Goal: Task Accomplishment & Management: Use online tool/utility

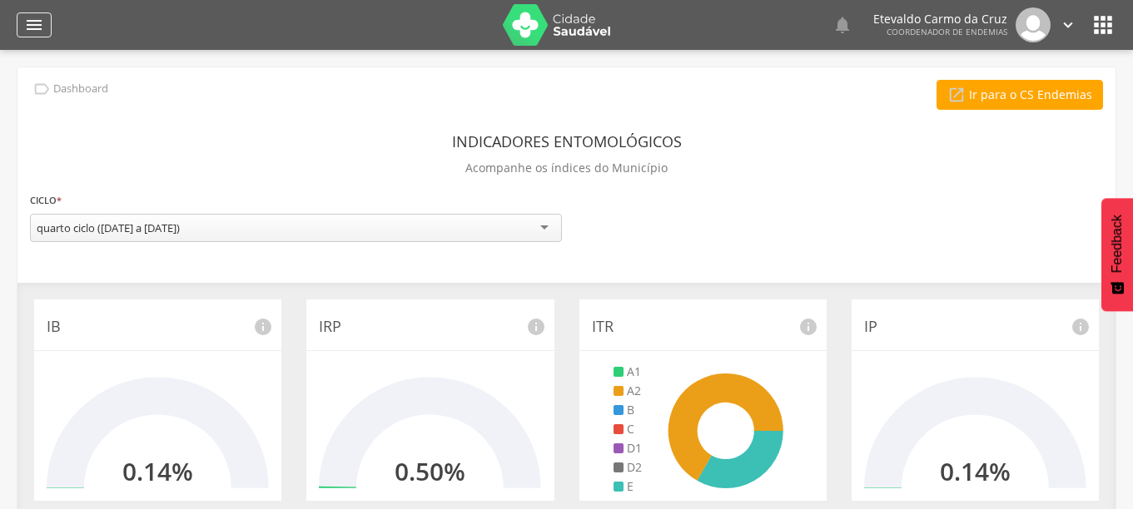
click at [37, 16] on icon "" at bounding box center [34, 25] width 20 height 20
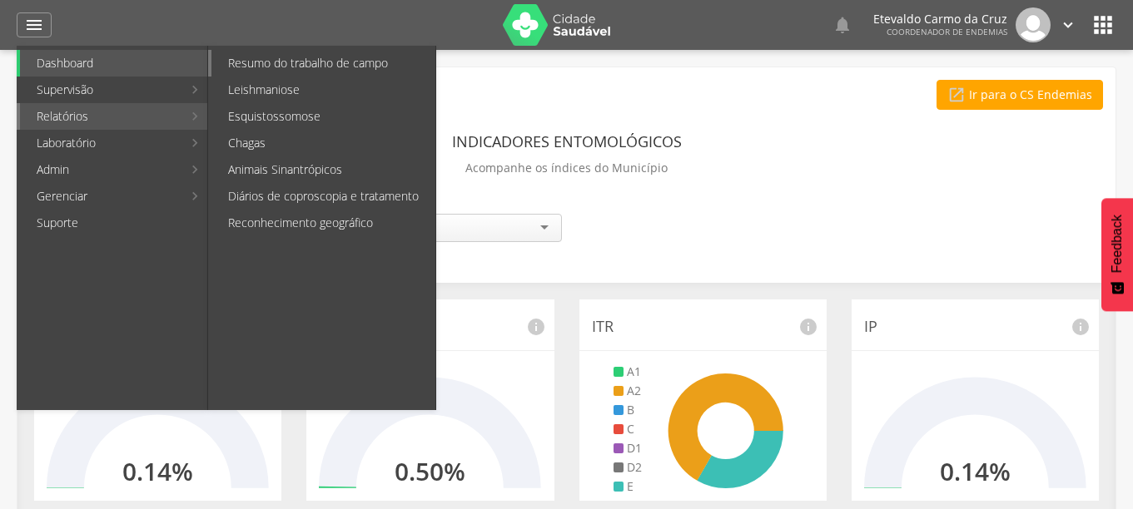
click at [328, 58] on link "Resumo do trabalho de campo" at bounding box center [323, 63] width 224 height 27
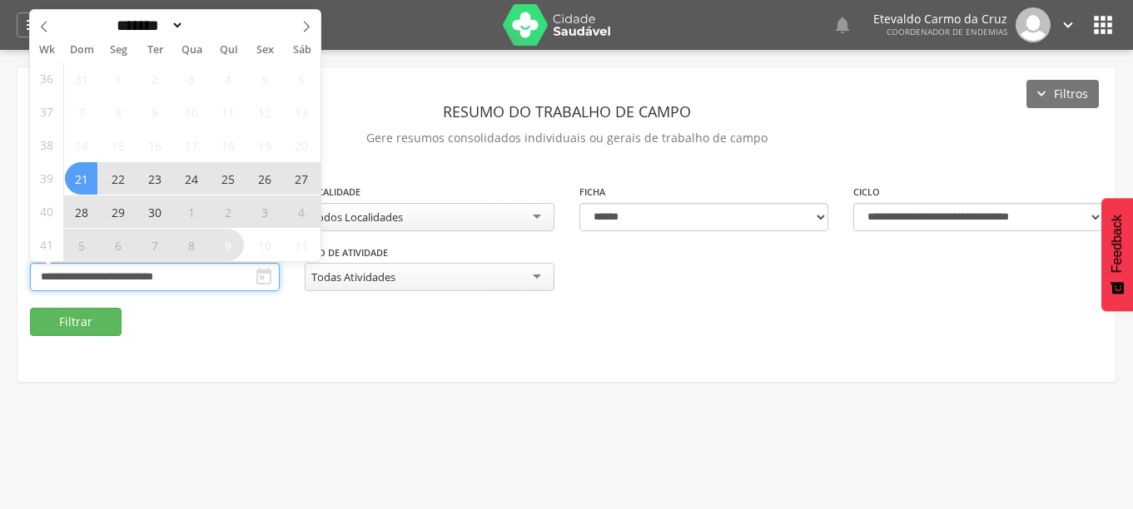
drag, startPoint x: 173, startPoint y: 272, endPoint x: 175, endPoint y: 285, distance: 12.6
click at [175, 280] on input "**********" at bounding box center [155, 277] width 250 height 28
click at [74, 206] on span "28" at bounding box center [81, 212] width 32 height 32
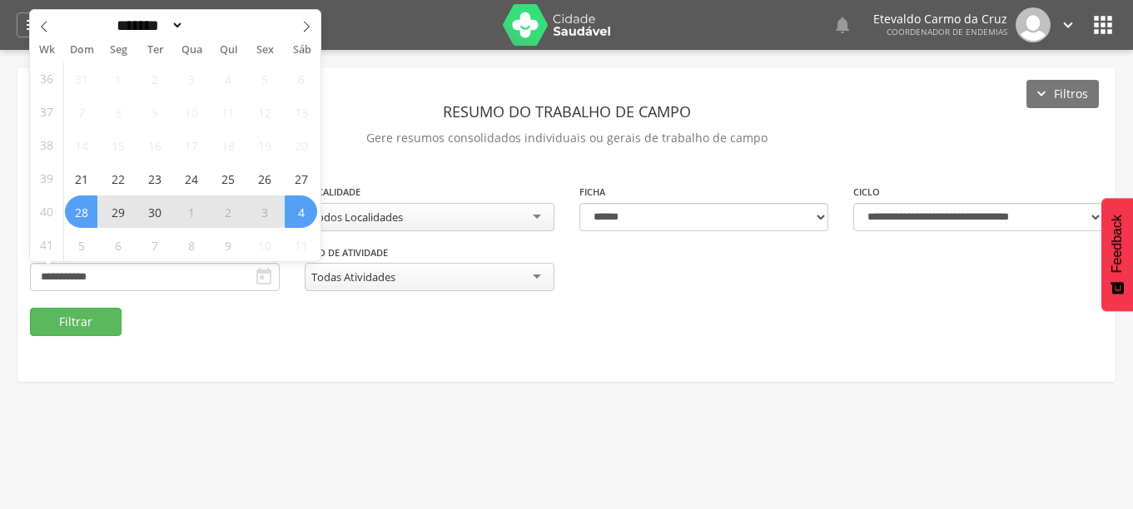
click at [304, 216] on span "4" at bounding box center [301, 212] width 32 height 32
type input "**********"
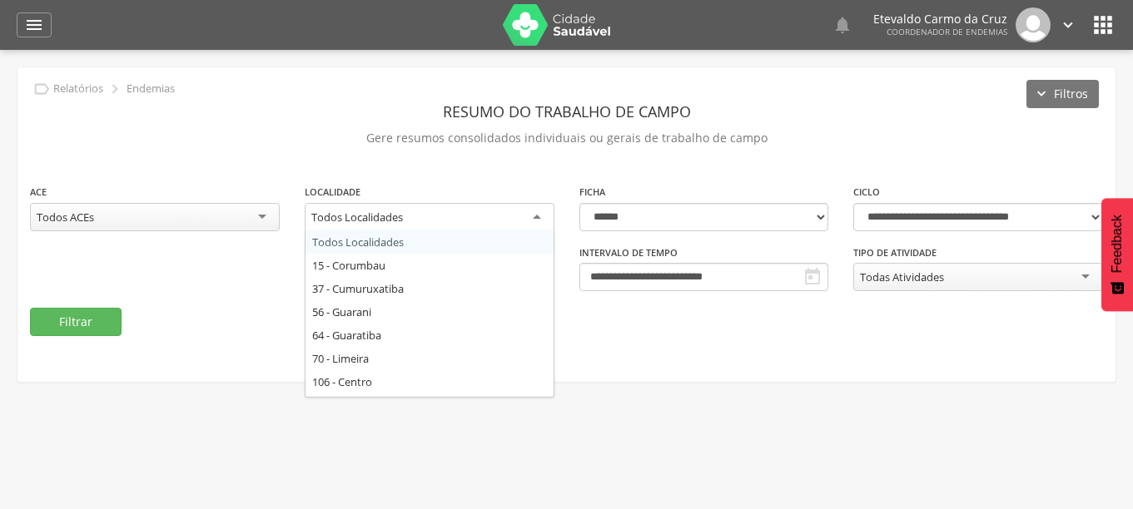
click at [538, 215] on div "Todos Localidades" at bounding box center [430, 218] width 250 height 30
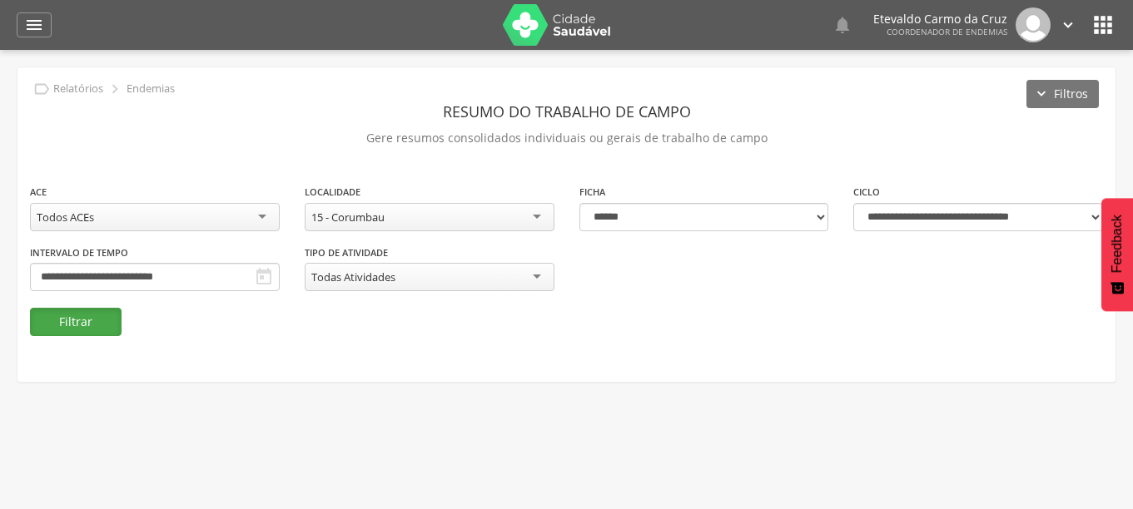
click at [65, 311] on button "Filtrar" at bounding box center [76, 322] width 92 height 28
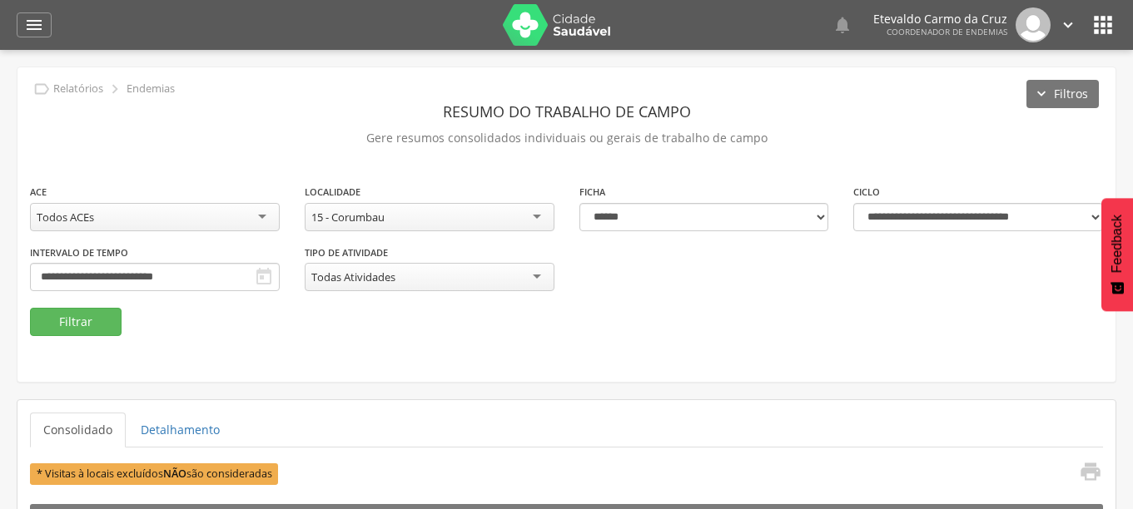
click at [535, 212] on div "15 - Corumbau" at bounding box center [430, 217] width 250 height 28
click at [78, 325] on button "Filtrar" at bounding box center [76, 322] width 92 height 28
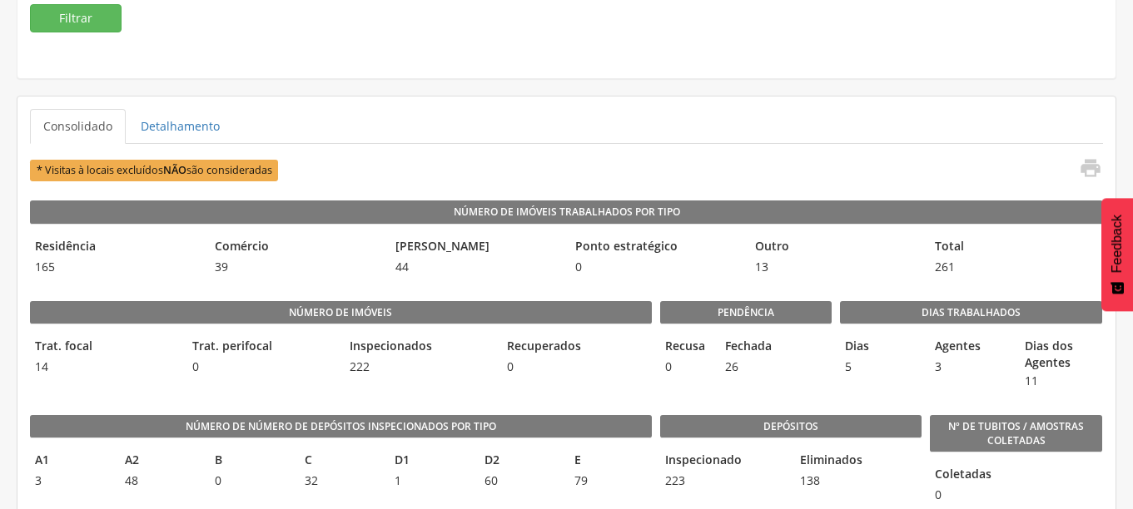
scroll to position [333, 0]
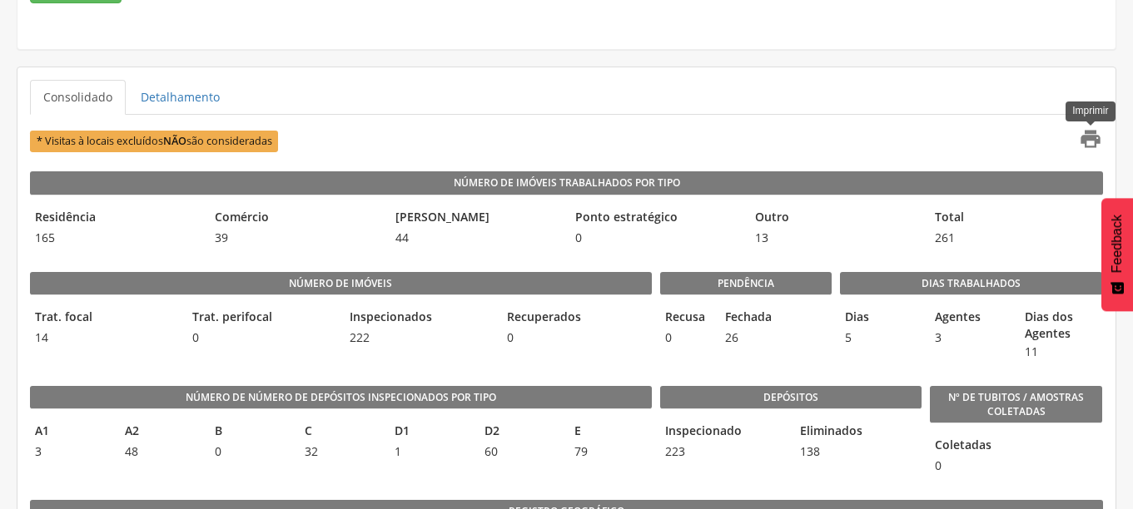
click at [1086, 136] on icon "" at bounding box center [1089, 138] width 23 height 23
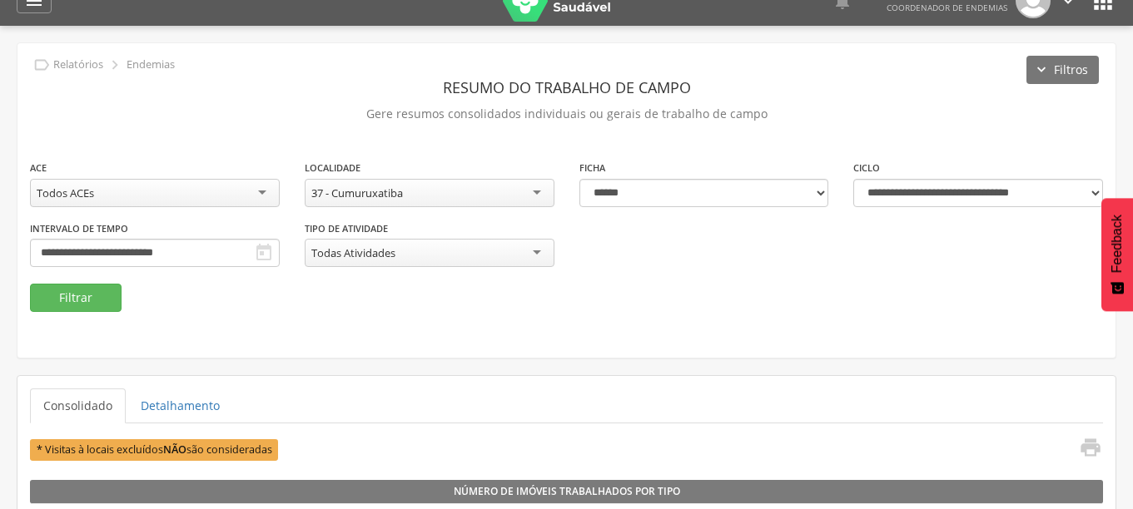
scroll to position [0, 0]
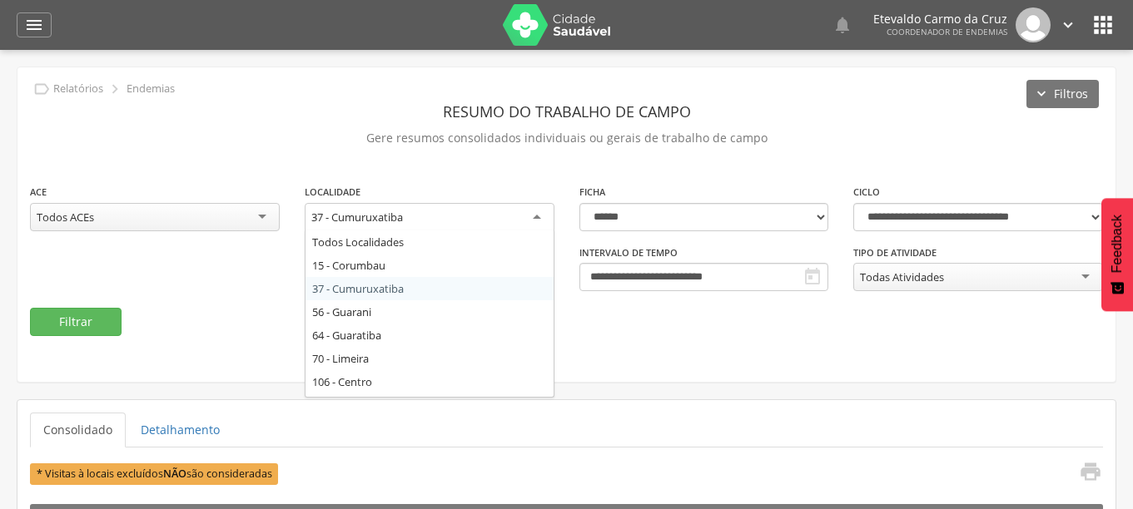
click at [535, 214] on div "37 - Cumuruxatiba" at bounding box center [430, 218] width 250 height 30
drag, startPoint x: 361, startPoint y: 307, endPoint x: 240, endPoint y: 309, distance: 121.5
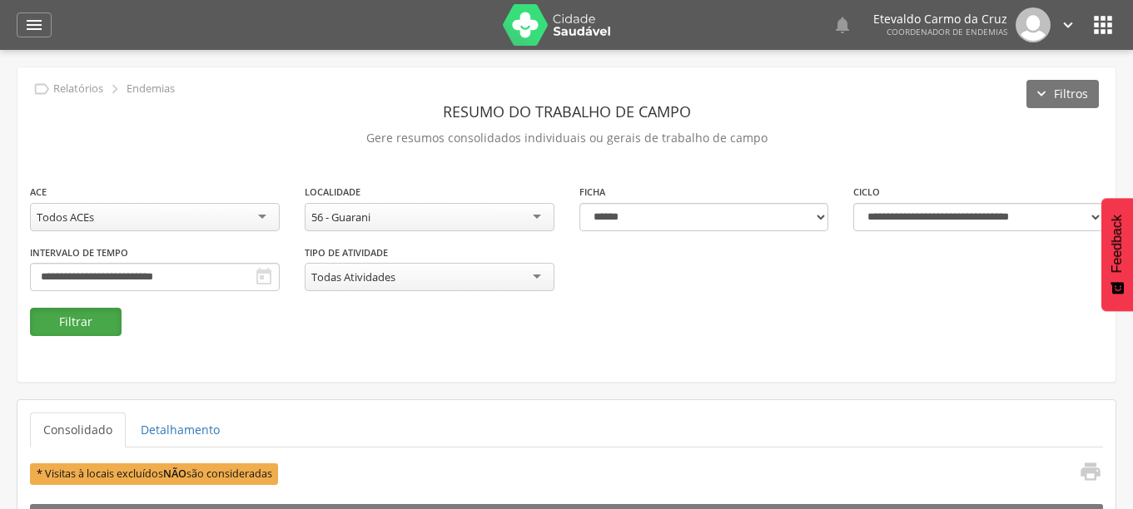
click at [72, 317] on button "Filtrar" at bounding box center [76, 322] width 92 height 28
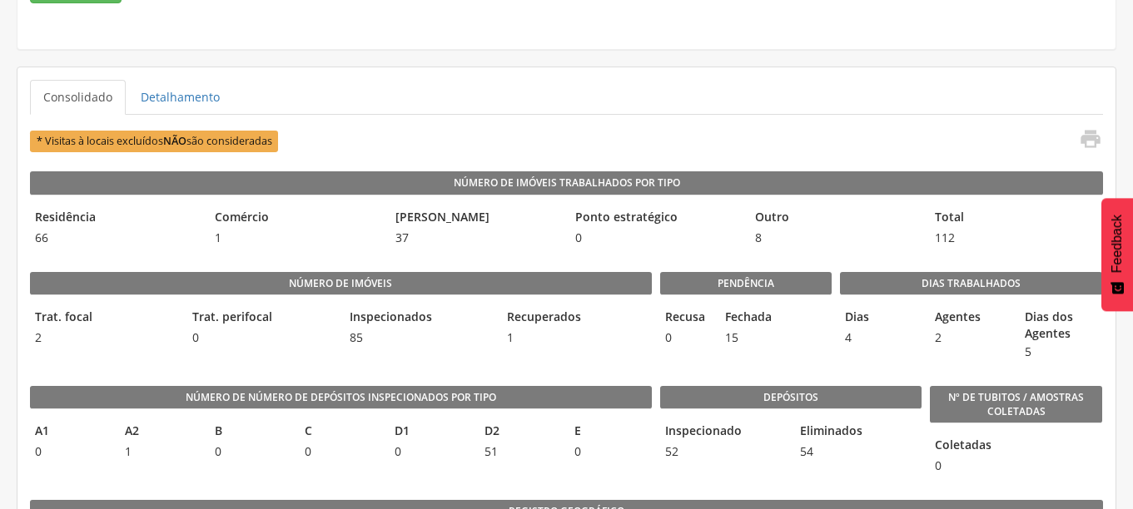
scroll to position [416, 0]
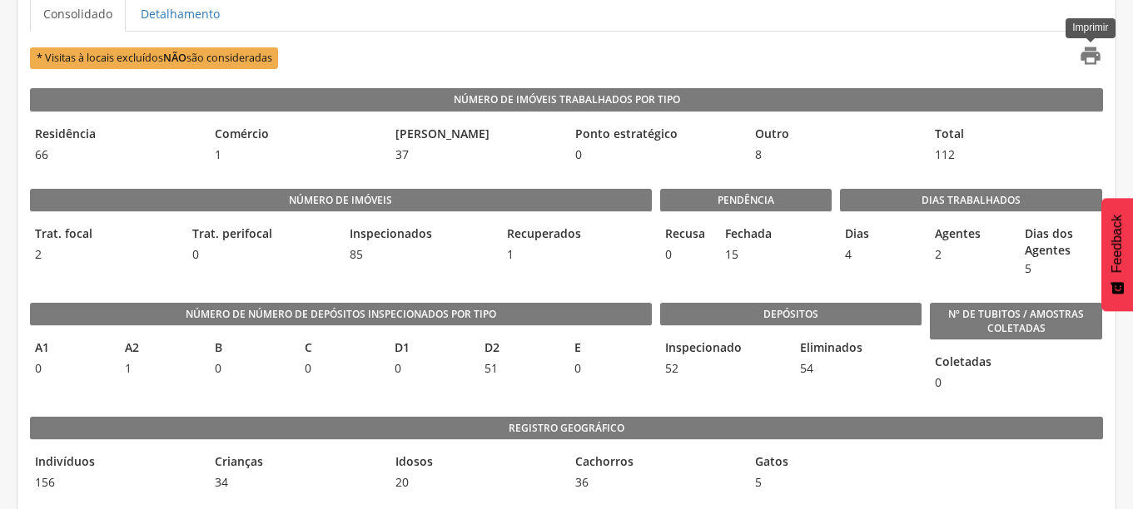
click at [1089, 52] on icon "" at bounding box center [1089, 55] width 23 height 23
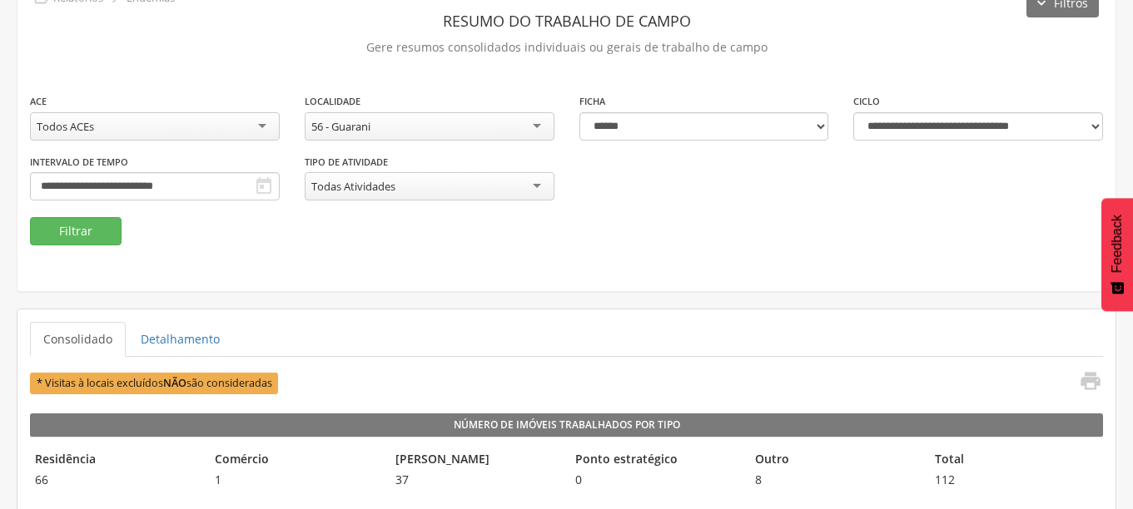
scroll to position [0, 0]
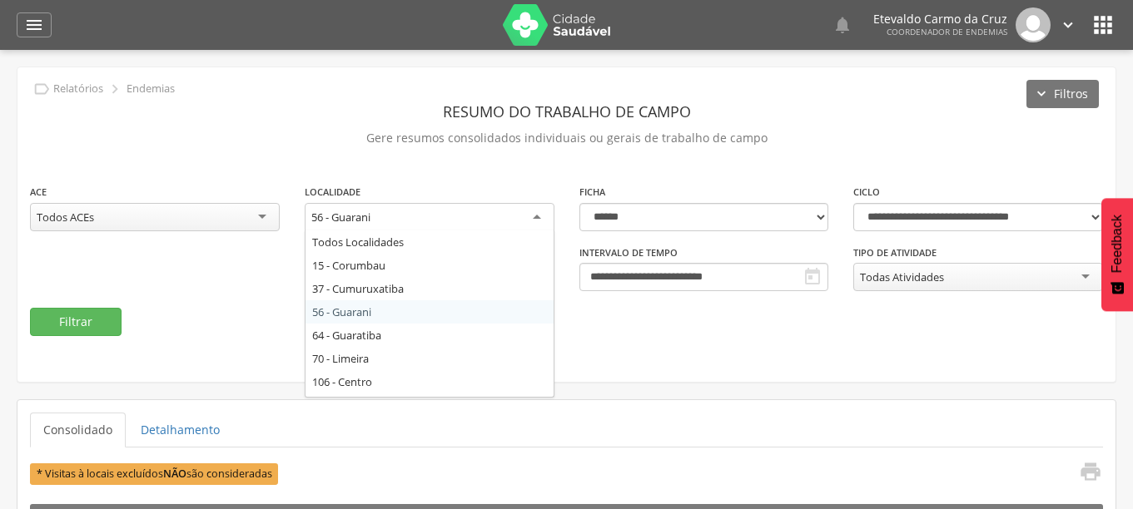
drag, startPoint x: 531, startPoint y: 211, endPoint x: 529, endPoint y: 219, distance: 8.5
click at [531, 216] on div "56 - Guarani" at bounding box center [430, 218] width 250 height 30
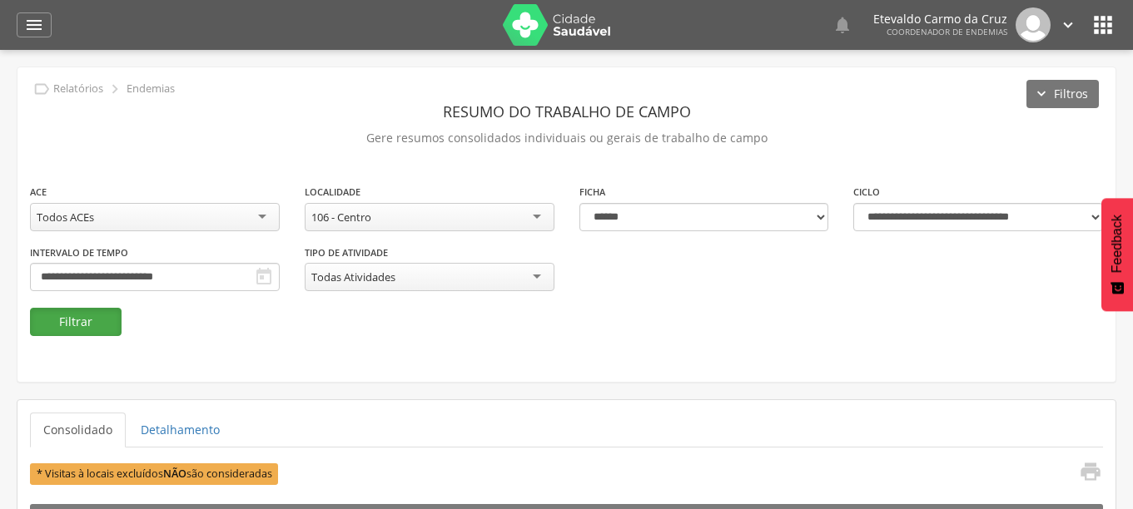
click at [82, 322] on button "Filtrar" at bounding box center [76, 322] width 92 height 28
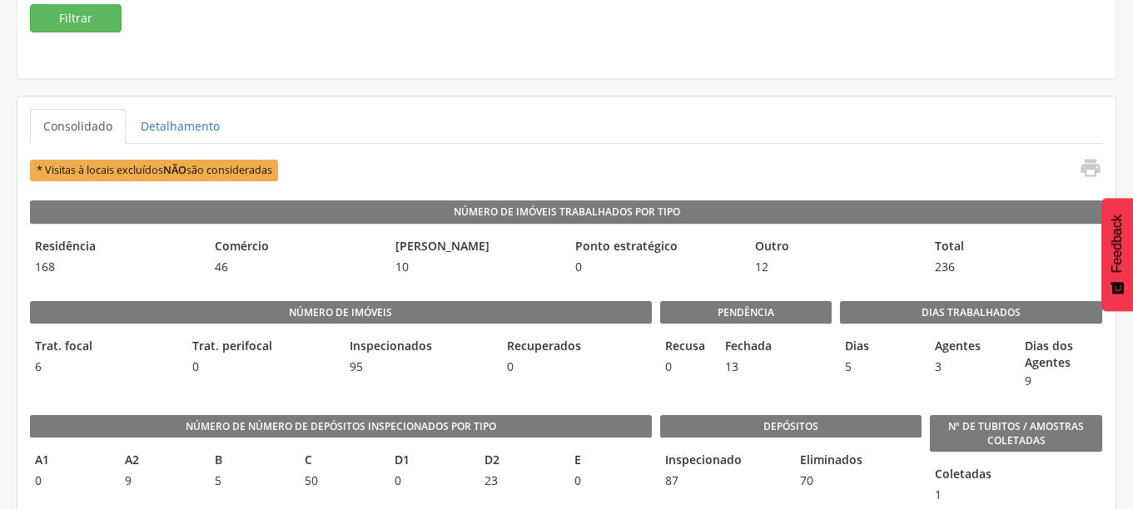
scroll to position [333, 0]
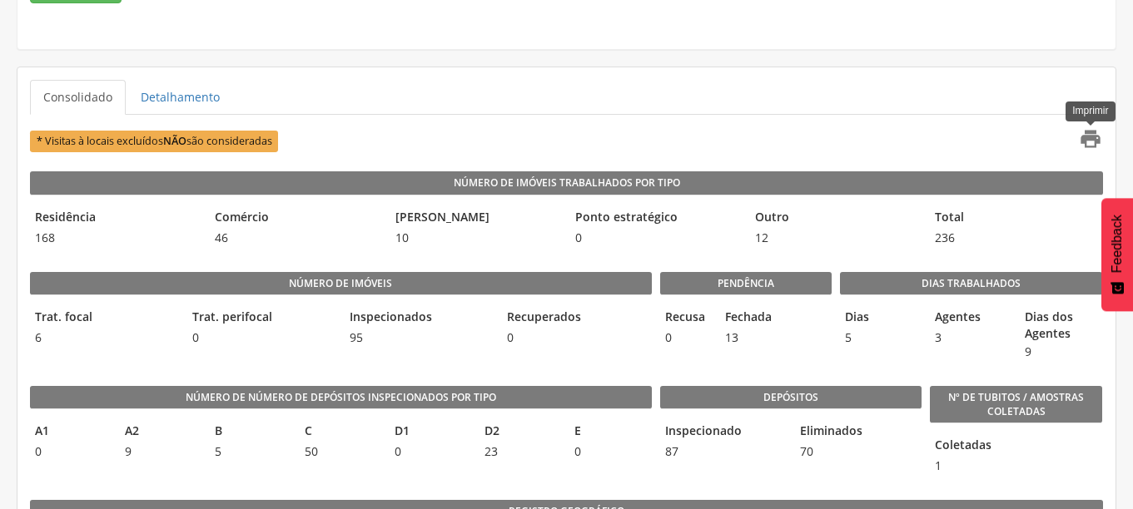
click at [1087, 134] on icon "" at bounding box center [1089, 138] width 23 height 23
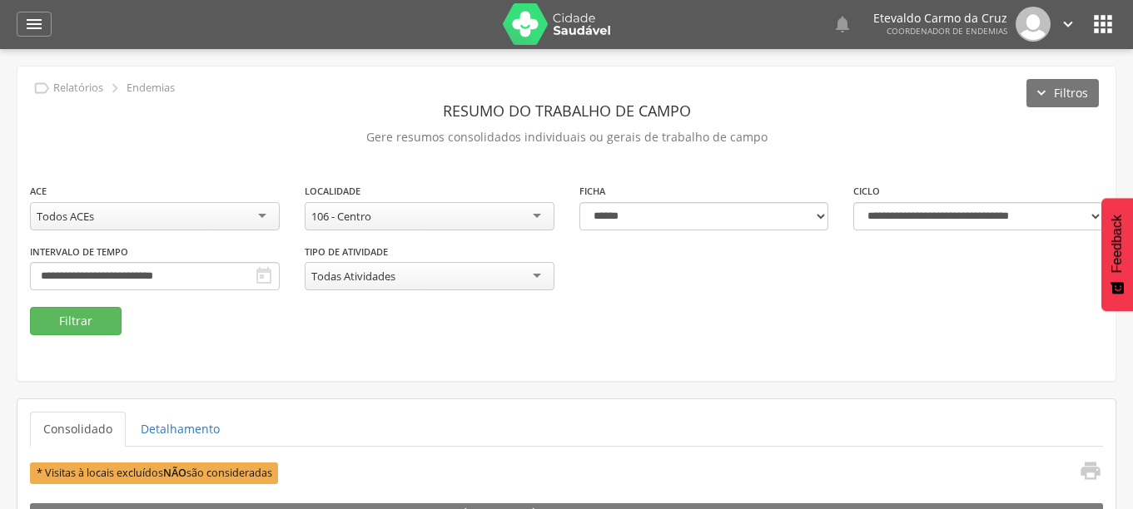
scroll to position [0, 0]
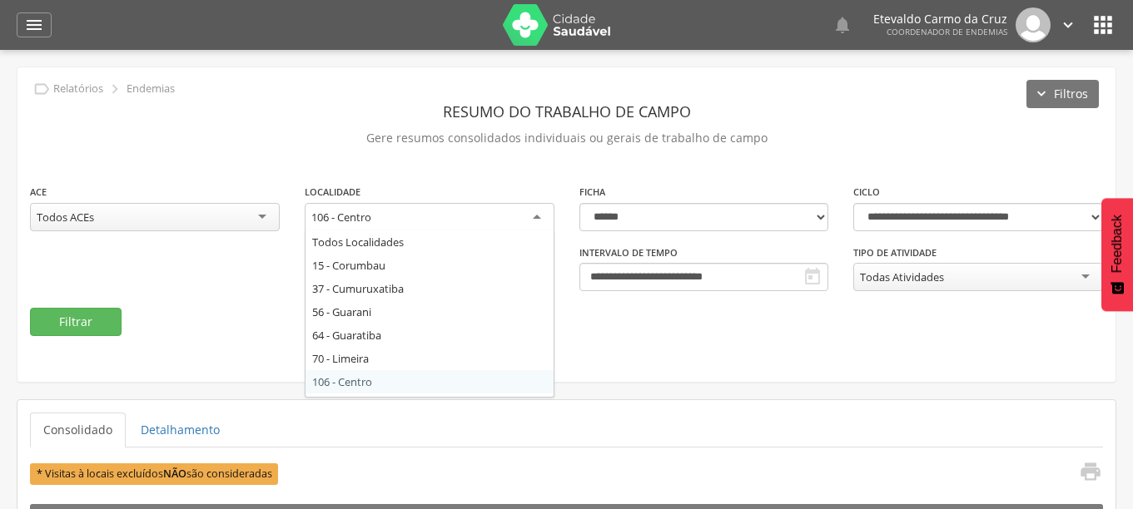
click at [541, 216] on div "106 - Centro" at bounding box center [430, 218] width 250 height 30
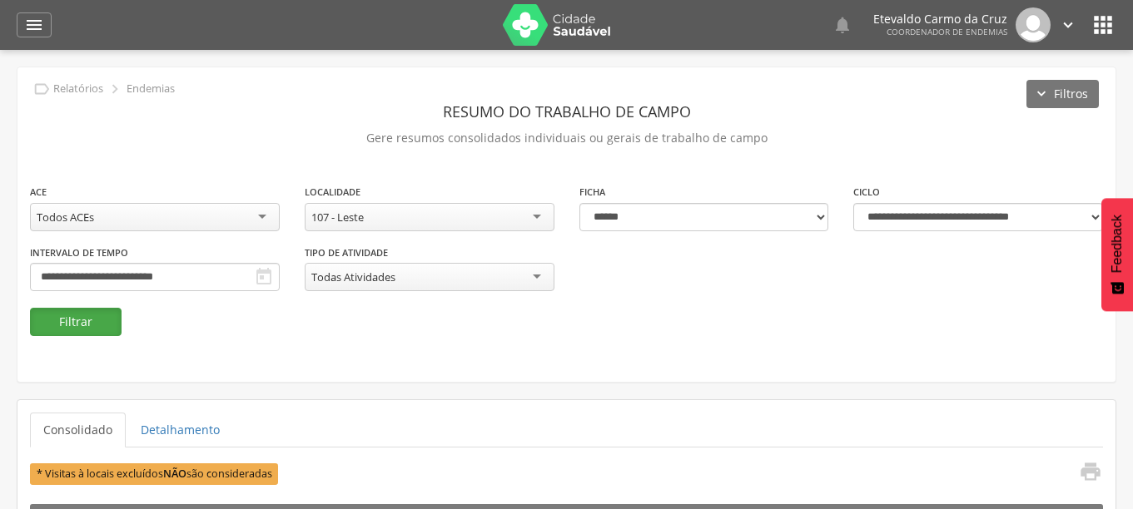
click at [82, 325] on button "Filtrar" at bounding box center [76, 322] width 92 height 28
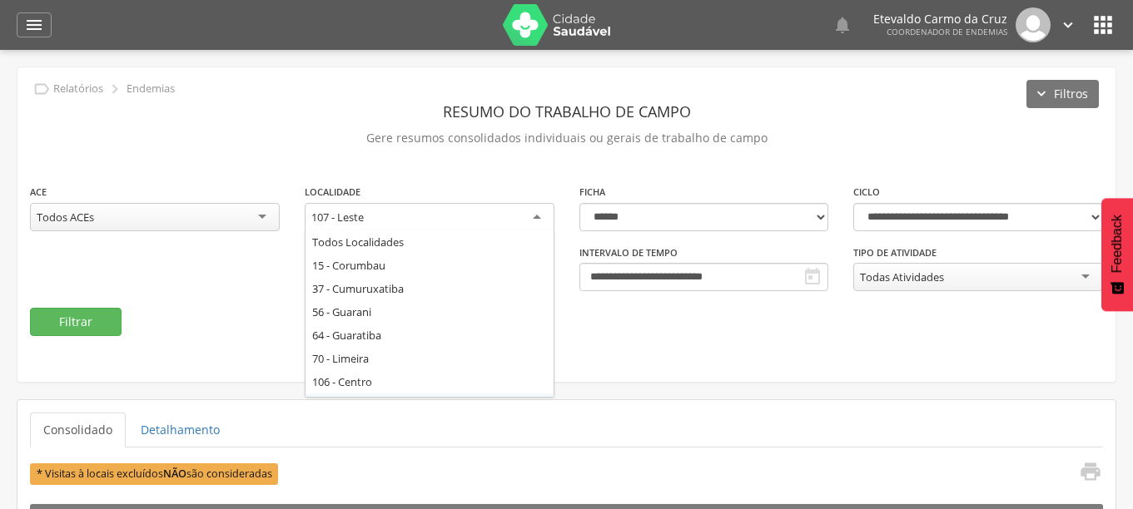
click at [535, 217] on div "107 - Leste" at bounding box center [430, 218] width 250 height 30
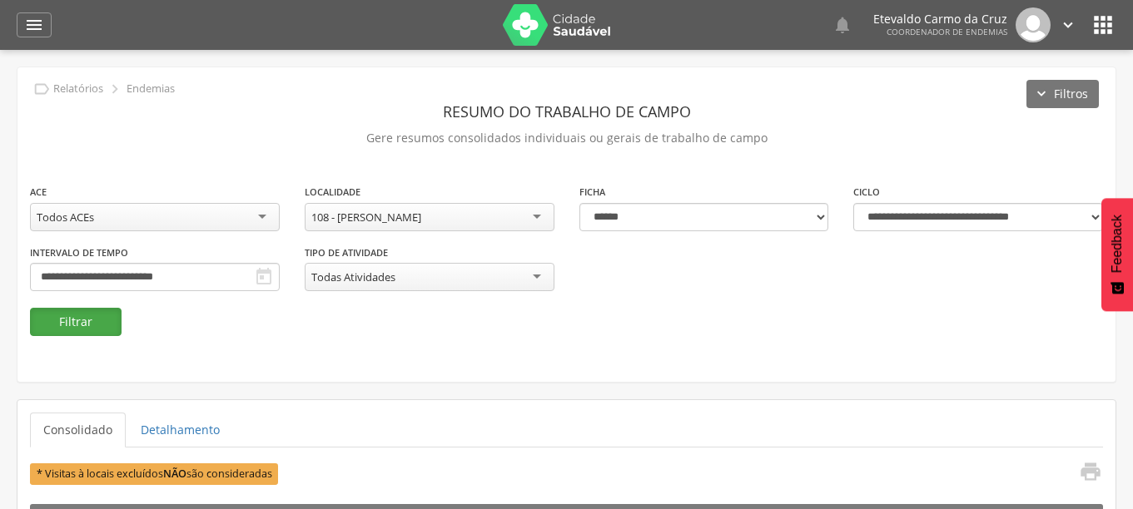
click at [100, 325] on button "Filtrar" at bounding box center [76, 322] width 92 height 28
click at [531, 215] on div "108 - [PERSON_NAME]" at bounding box center [430, 217] width 250 height 28
click at [87, 321] on button "Filtrar" at bounding box center [76, 322] width 92 height 28
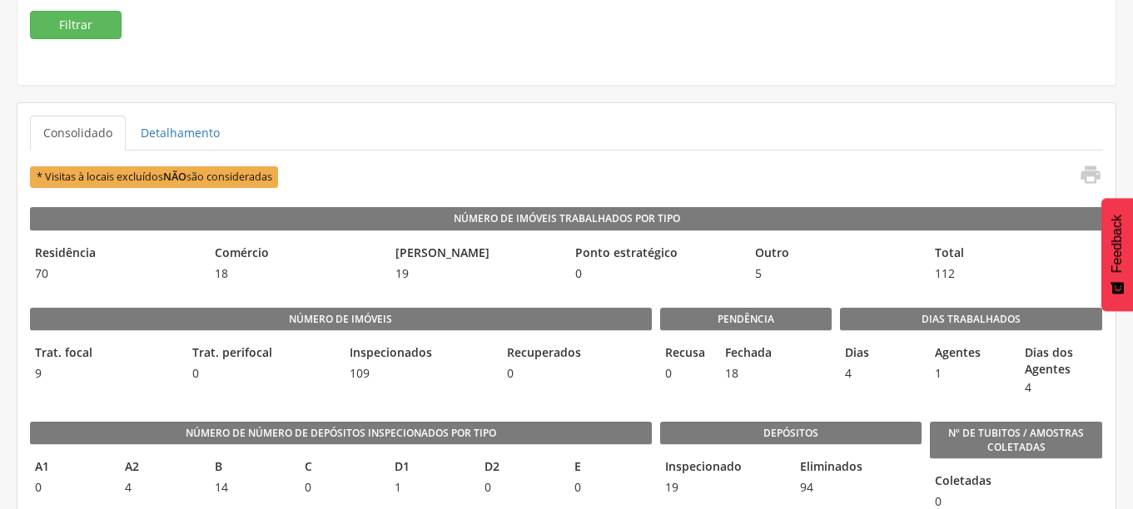
scroll to position [333, 0]
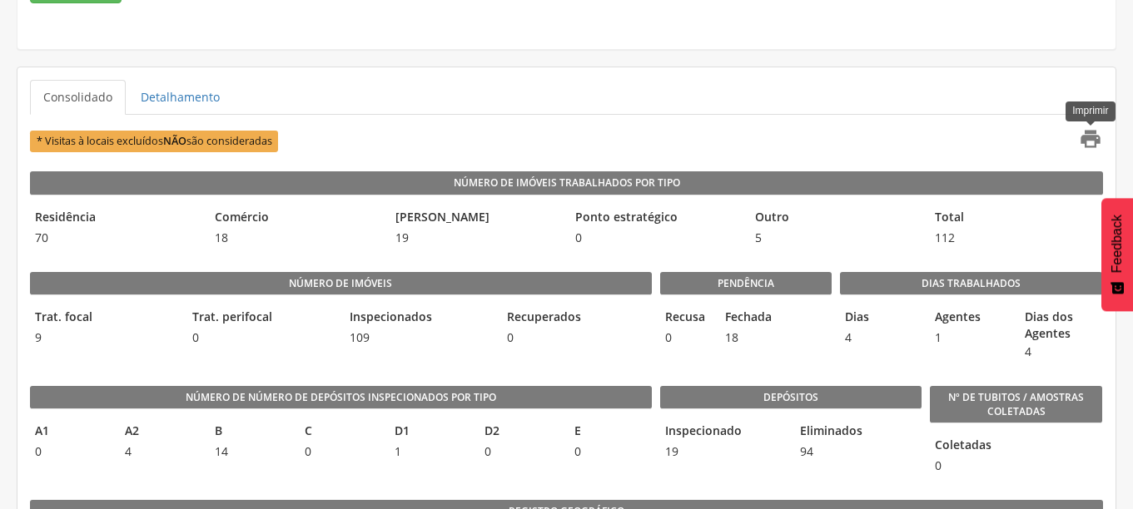
click at [1088, 140] on icon "" at bounding box center [1089, 138] width 23 height 23
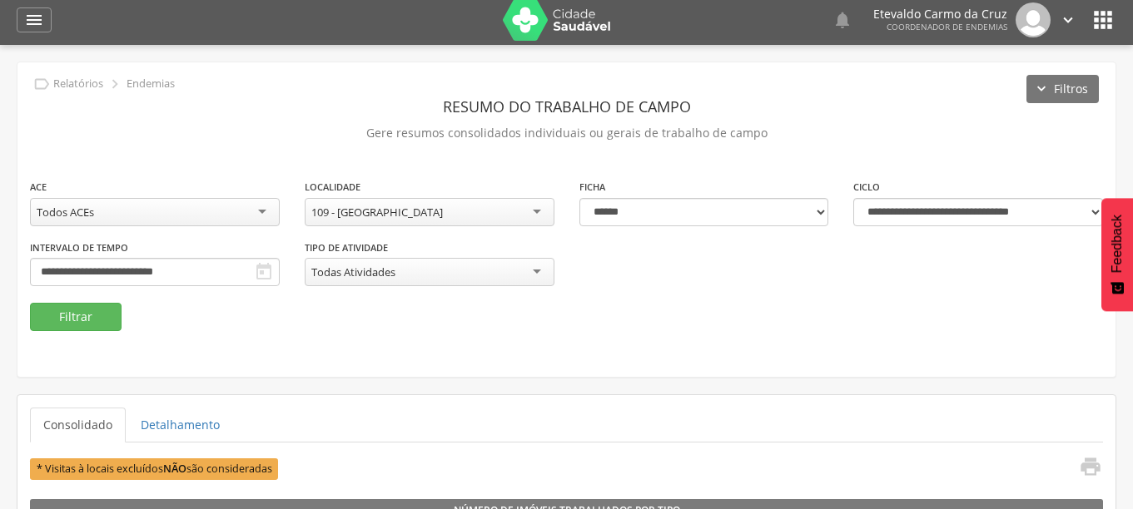
scroll to position [0, 0]
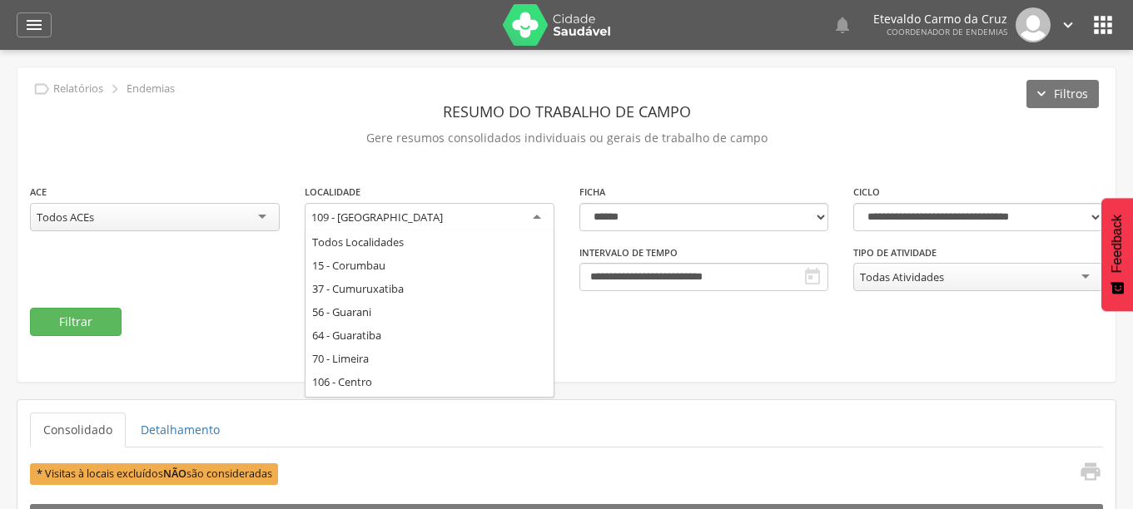
drag, startPoint x: 534, startPoint y: 217, endPoint x: 518, endPoint y: 244, distance: 31.4
click at [532, 217] on div "109 - [GEOGRAPHIC_DATA]" at bounding box center [430, 218] width 250 height 30
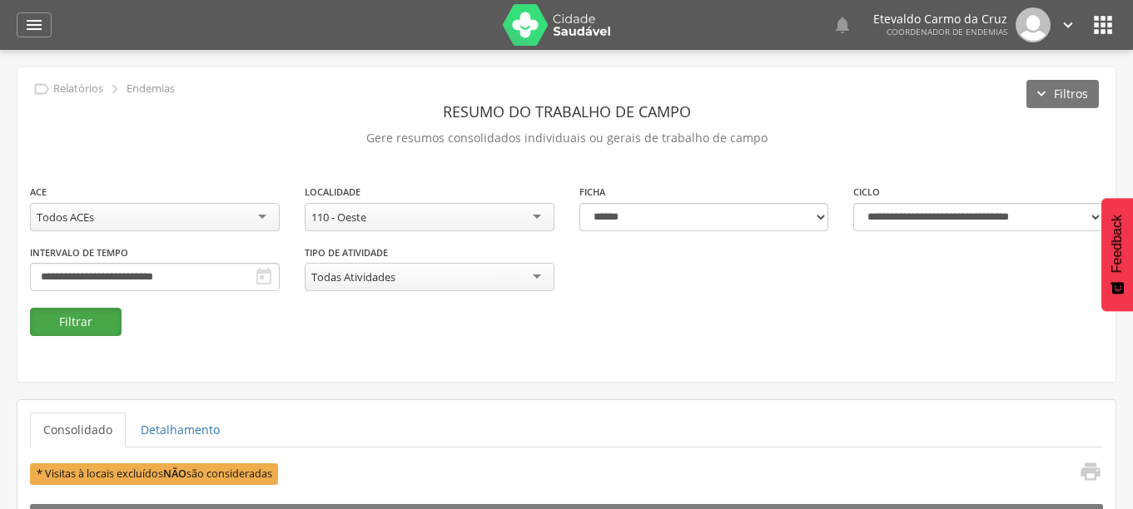
click at [91, 315] on button "Filtrar" at bounding box center [76, 322] width 92 height 28
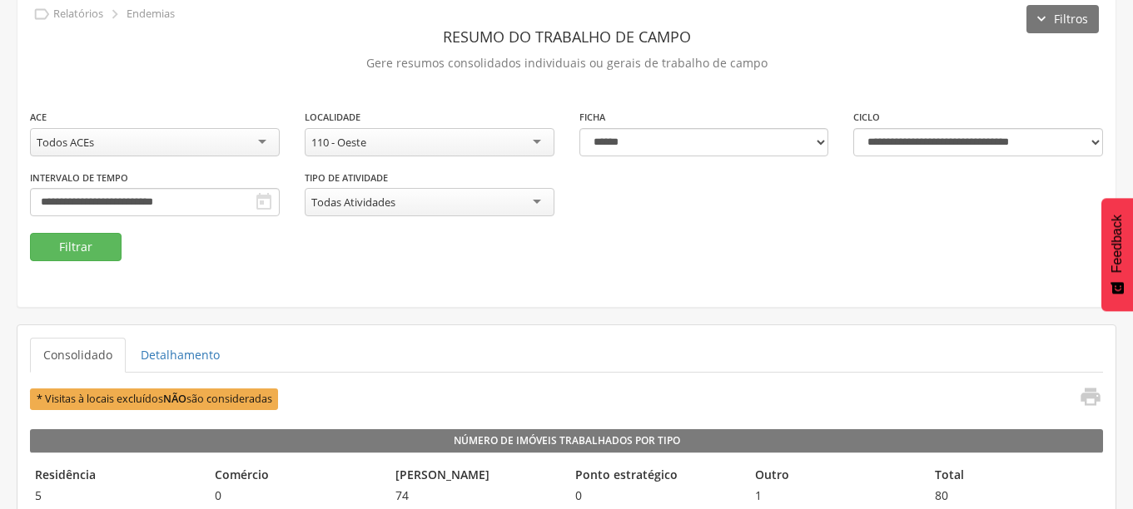
scroll to position [333, 0]
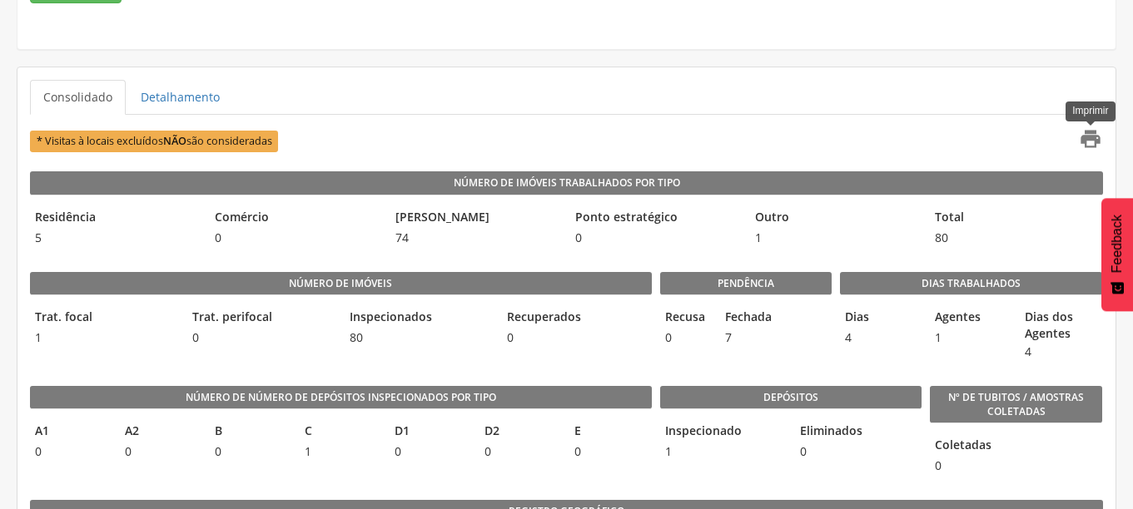
click at [1087, 136] on icon "" at bounding box center [1089, 138] width 23 height 23
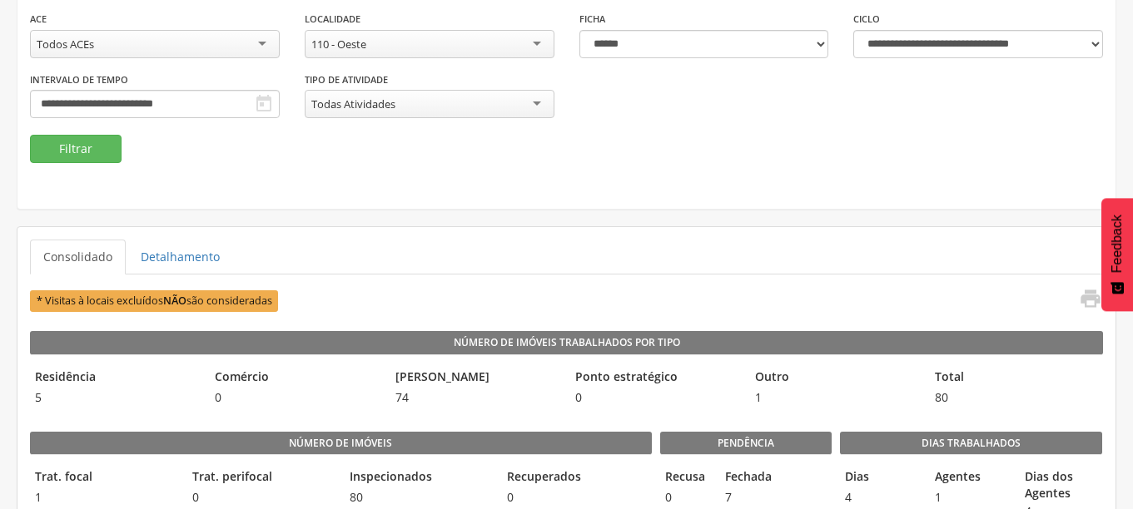
scroll to position [0, 0]
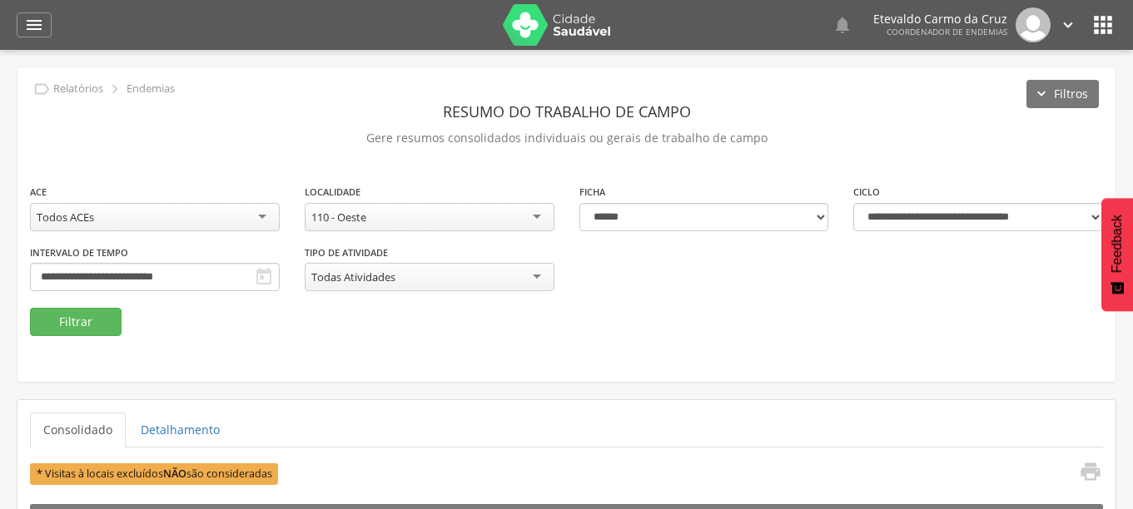
click at [534, 211] on div "110 - Oeste" at bounding box center [430, 217] width 250 height 28
click at [57, 323] on button "Filtrar" at bounding box center [76, 322] width 92 height 28
click at [528, 213] on div "111 - [GEOGRAPHIC_DATA]" at bounding box center [430, 217] width 250 height 28
drag, startPoint x: 84, startPoint y: 317, endPoint x: 237, endPoint y: 336, distance: 154.3
click at [85, 315] on button "Filtrar" at bounding box center [76, 322] width 92 height 28
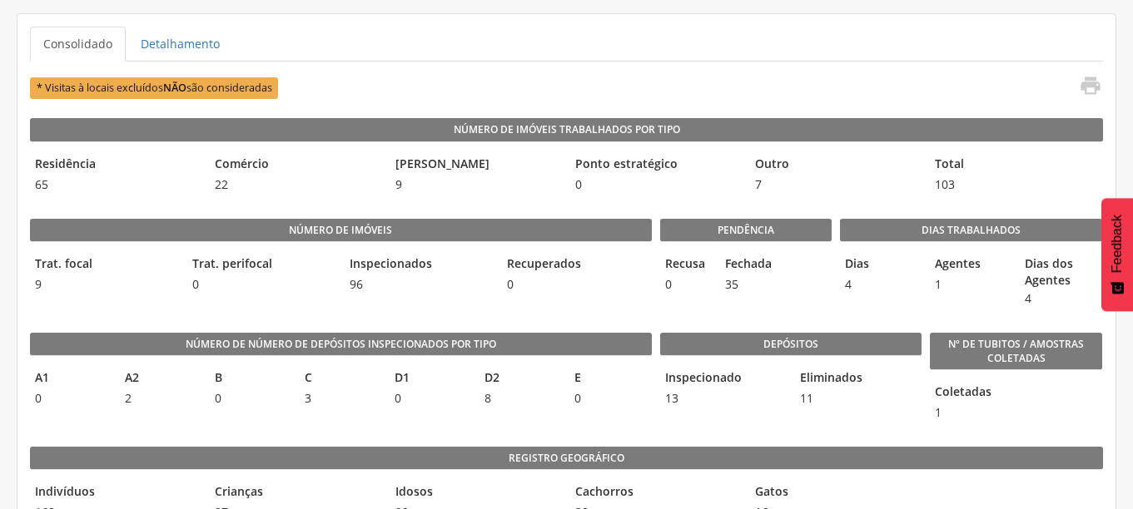
scroll to position [416, 0]
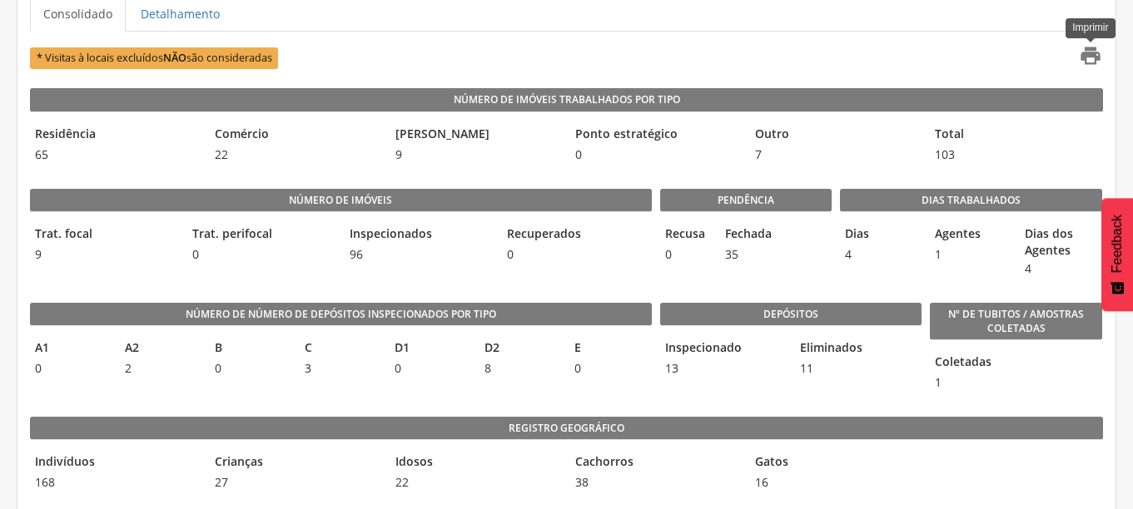
click at [1086, 51] on icon "" at bounding box center [1089, 55] width 23 height 23
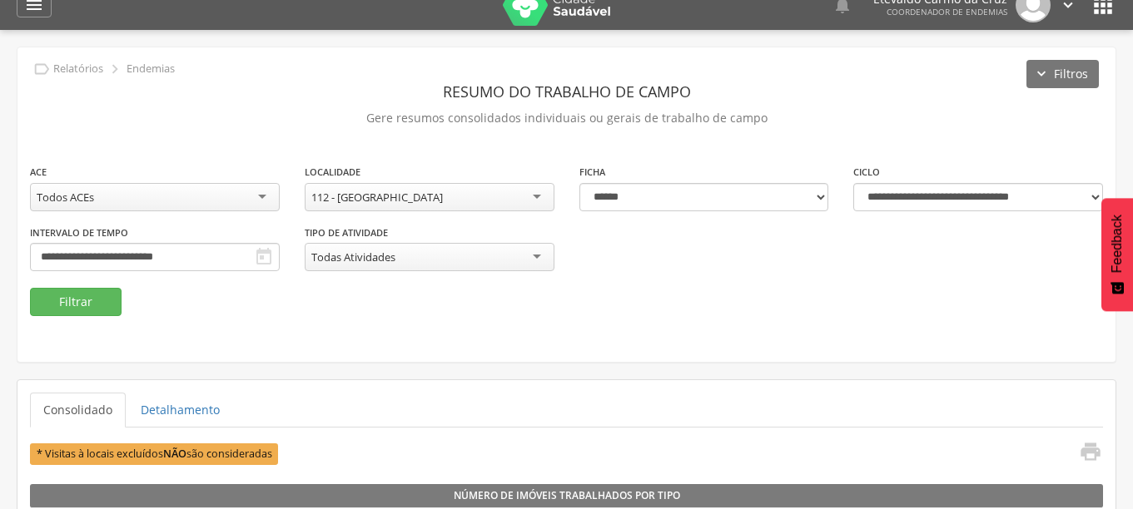
scroll to position [0, 0]
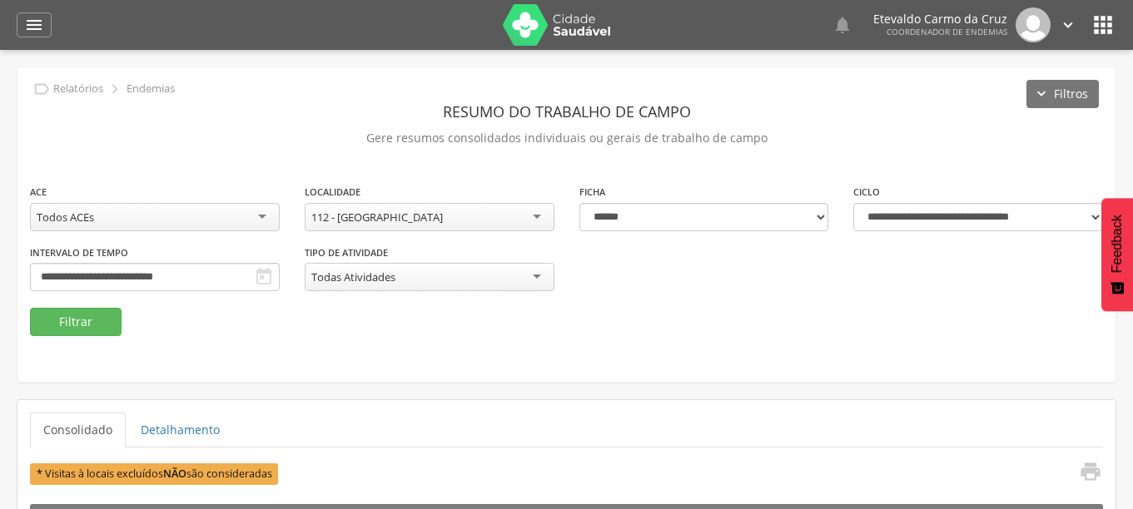
click at [529, 217] on div "112 - [GEOGRAPHIC_DATA]" at bounding box center [430, 217] width 250 height 28
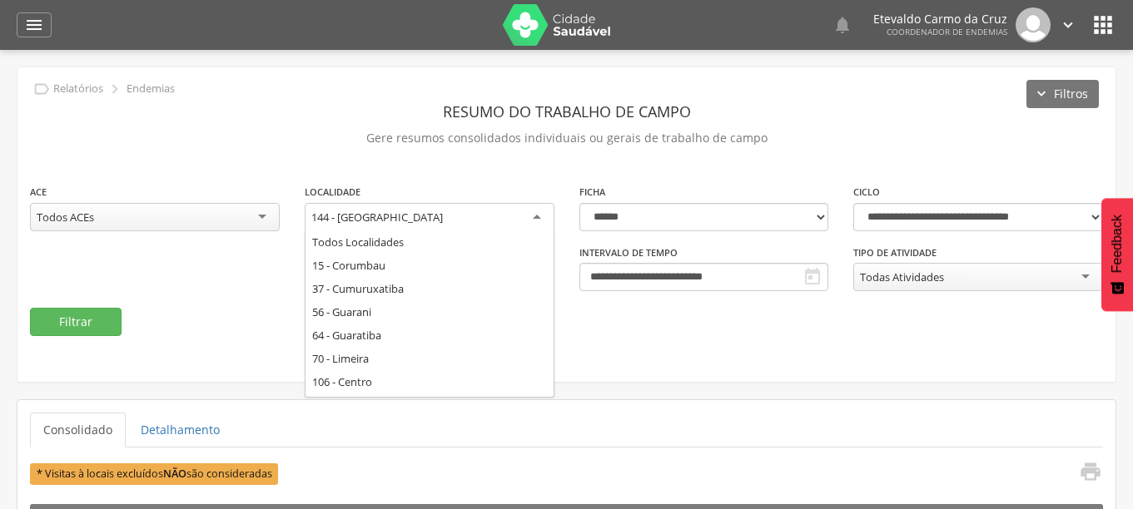
click at [533, 217] on div "144 - [GEOGRAPHIC_DATA]" at bounding box center [430, 218] width 250 height 30
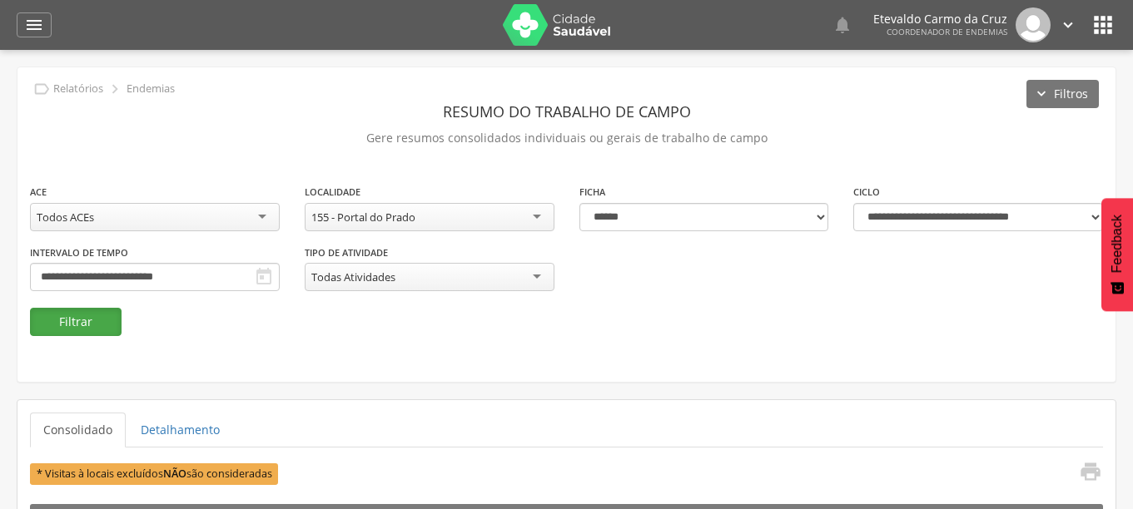
click at [100, 315] on button "Filtrar" at bounding box center [76, 322] width 92 height 28
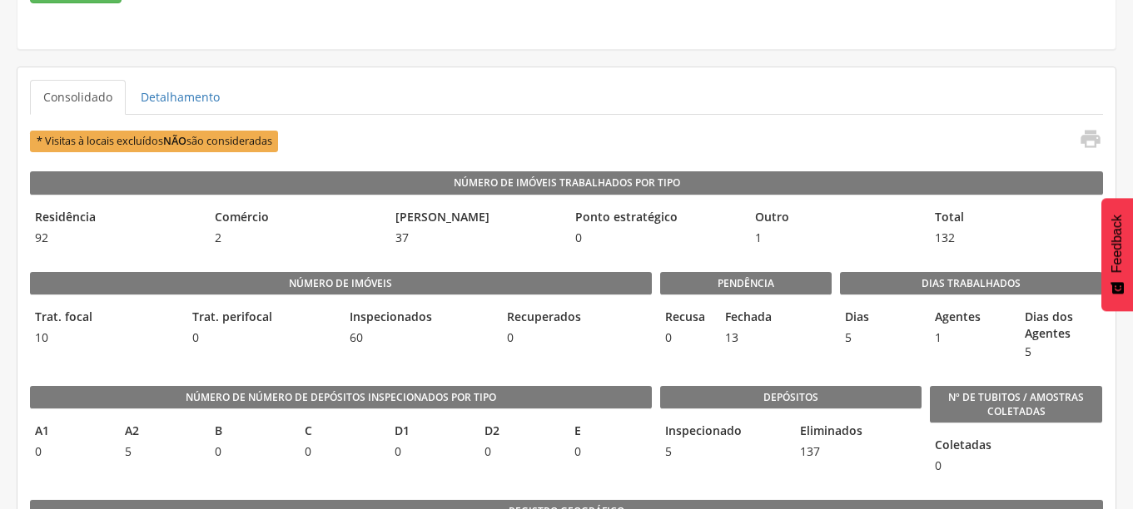
scroll to position [416, 0]
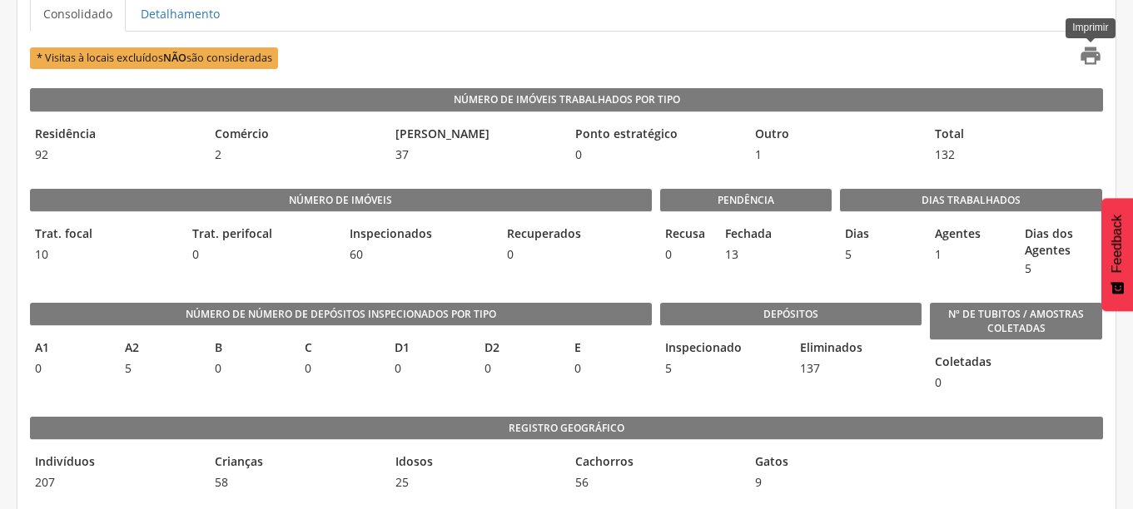
click at [1093, 53] on icon "" at bounding box center [1089, 55] width 23 height 23
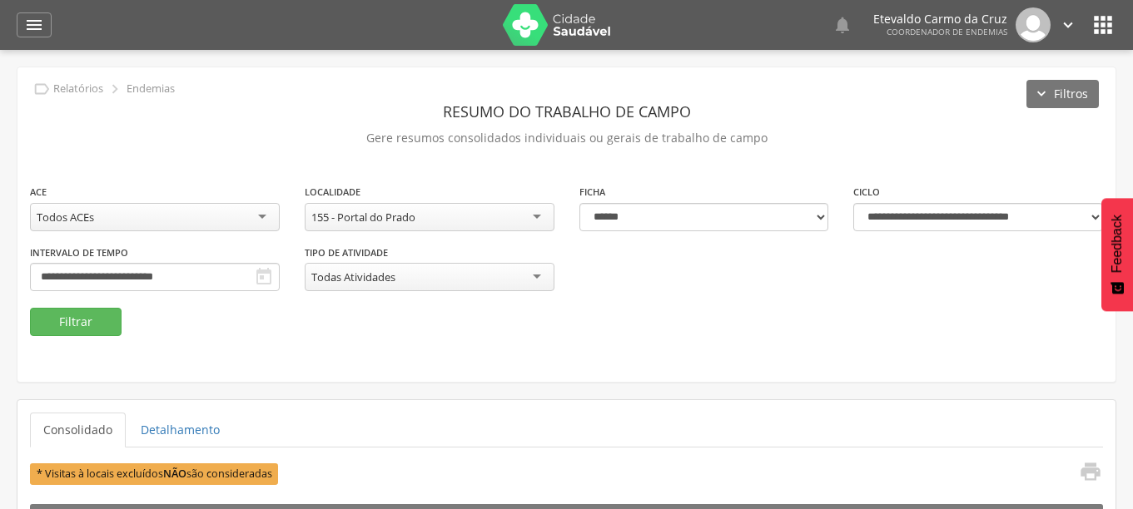
click at [526, 220] on div "155 - Portal do Prado" at bounding box center [430, 217] width 250 height 28
click at [87, 312] on button "Filtrar" at bounding box center [76, 322] width 92 height 28
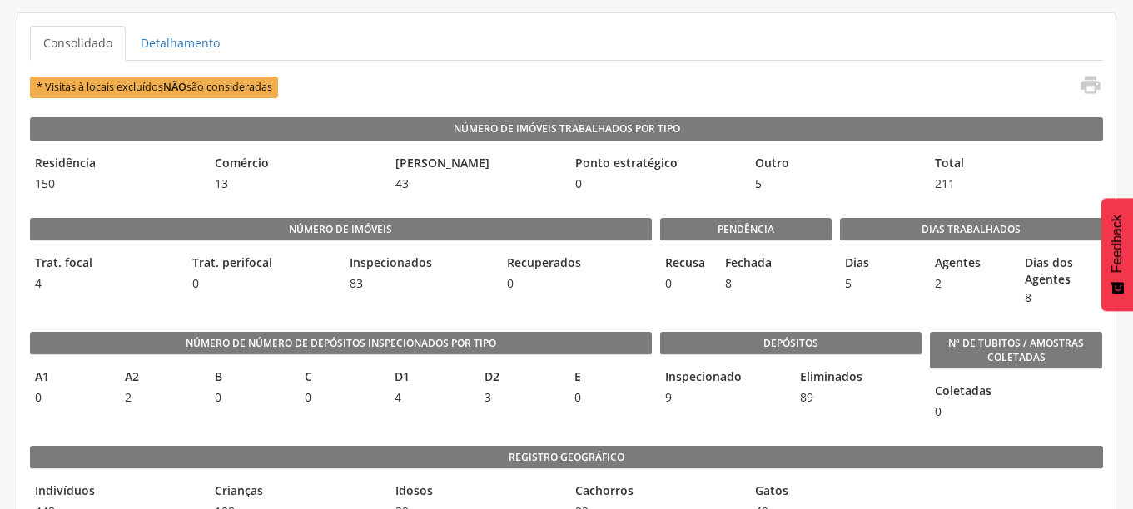
scroll to position [416, 0]
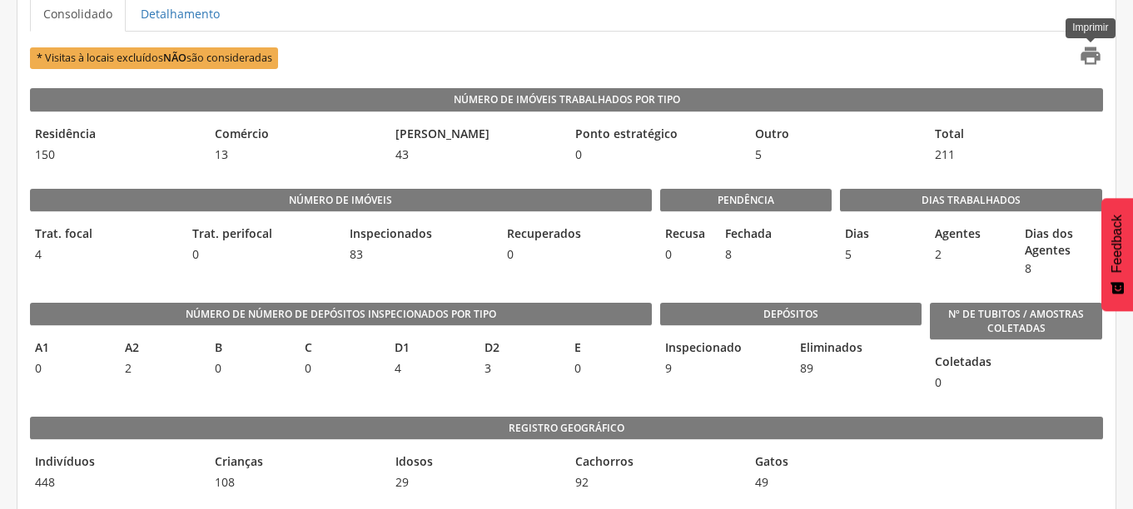
click at [1083, 56] on icon "" at bounding box center [1089, 55] width 23 height 23
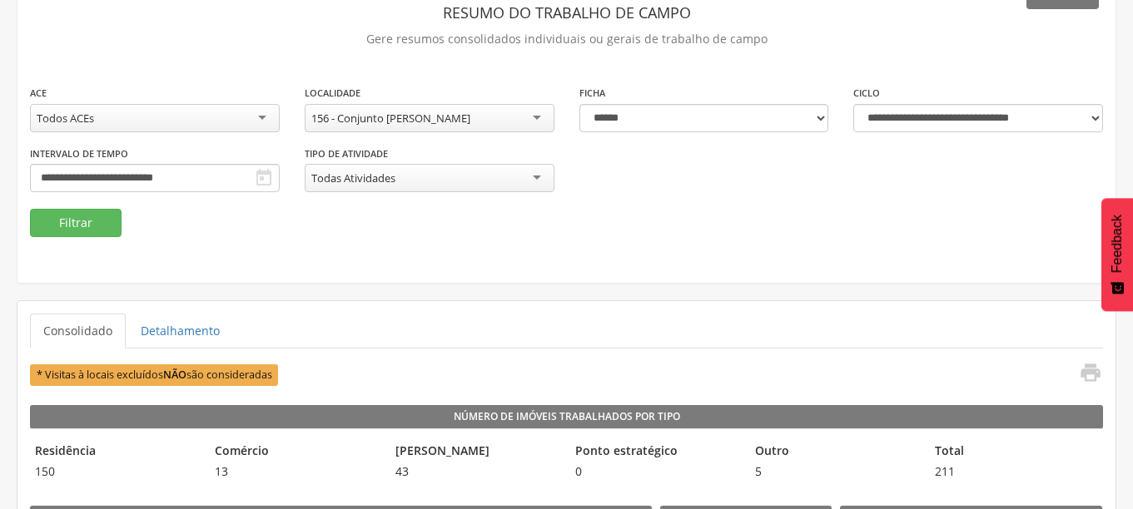
scroll to position [0, 0]
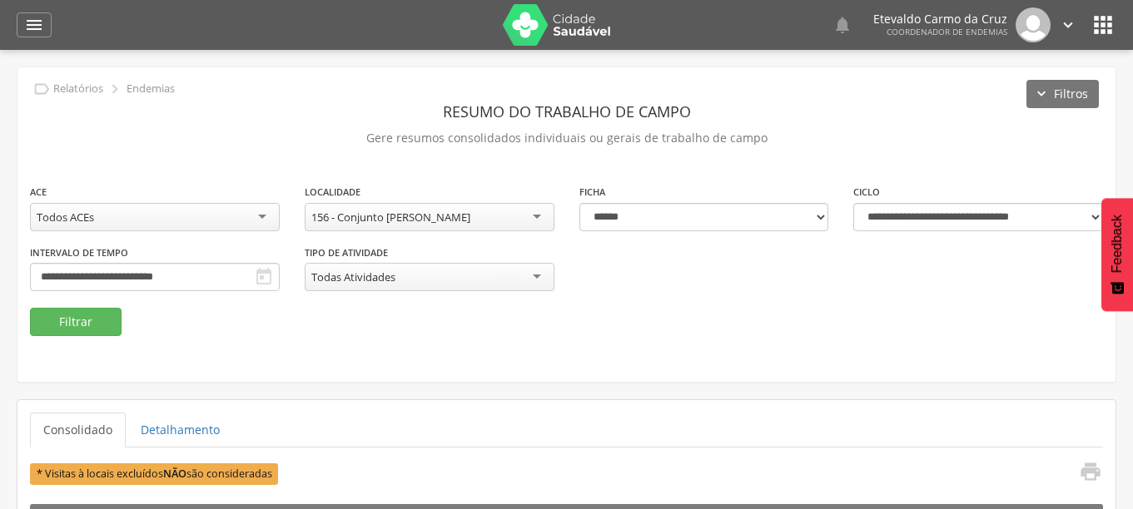
click at [533, 216] on div "156 - Conjunto [PERSON_NAME]" at bounding box center [430, 217] width 250 height 28
click at [89, 320] on button "Filtrar" at bounding box center [76, 322] width 92 height 28
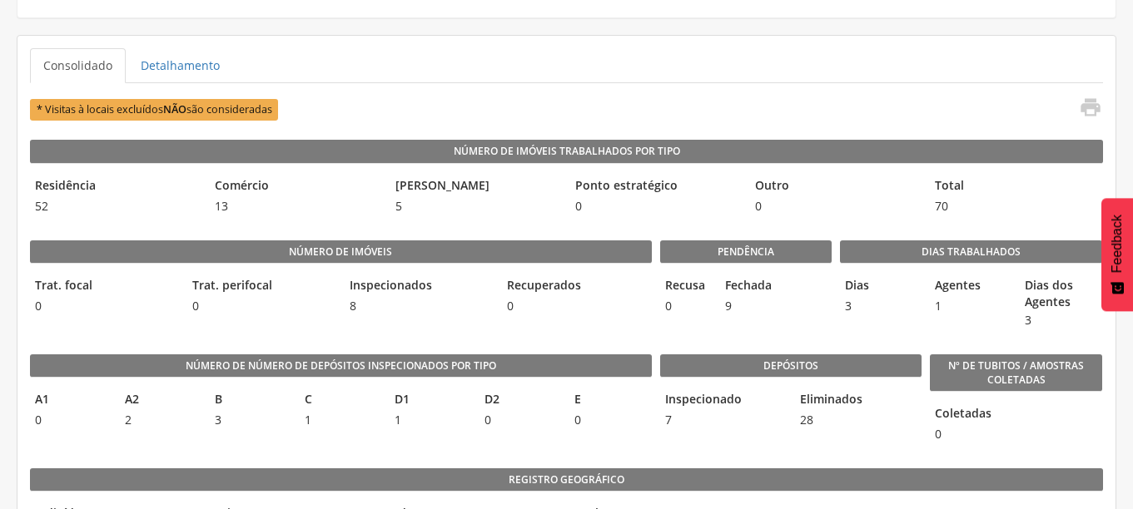
scroll to position [416, 0]
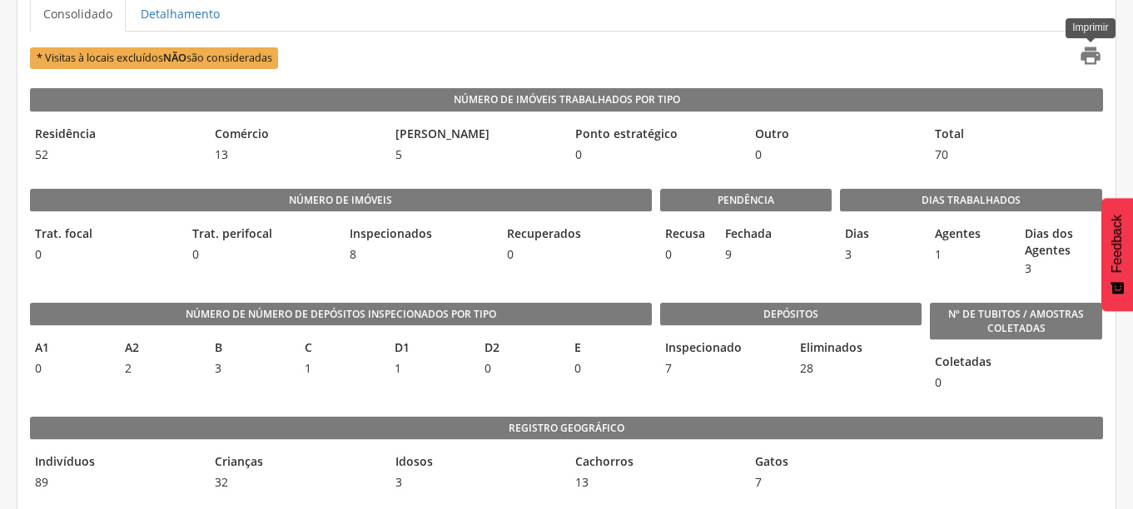
click at [1087, 52] on icon "" at bounding box center [1089, 55] width 23 height 23
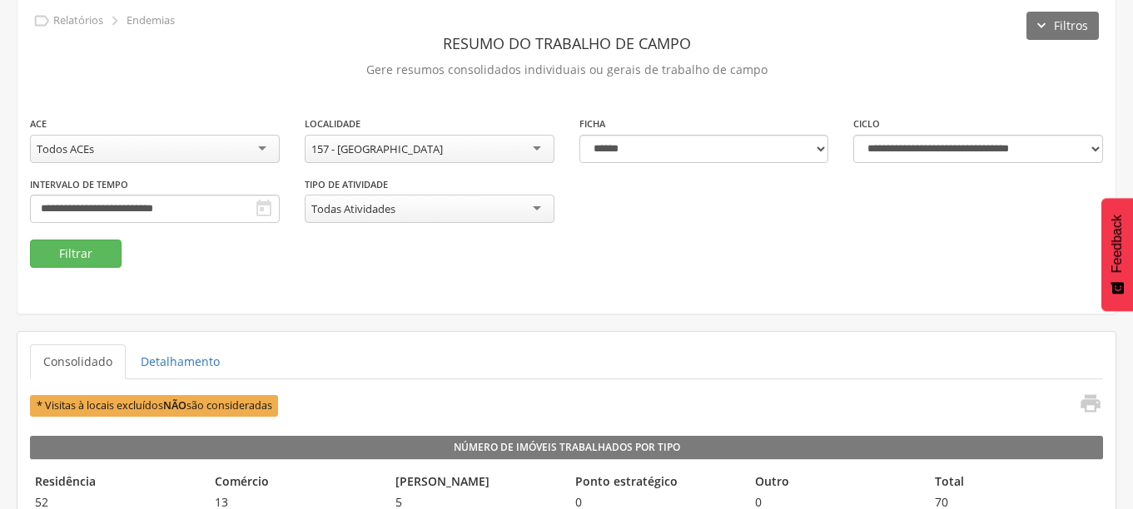
scroll to position [0, 0]
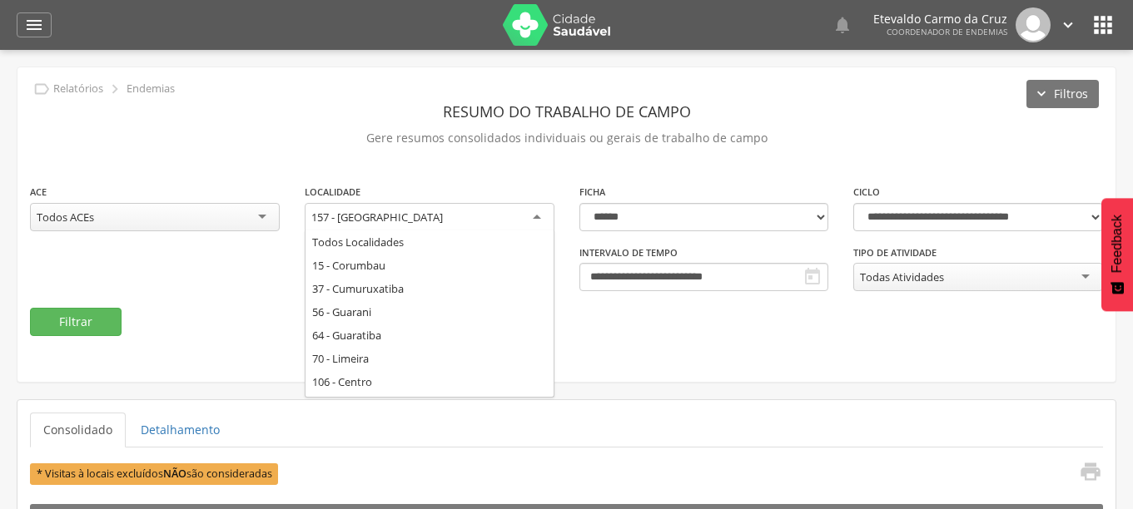
click at [526, 215] on div "157 - [GEOGRAPHIC_DATA]" at bounding box center [430, 218] width 250 height 30
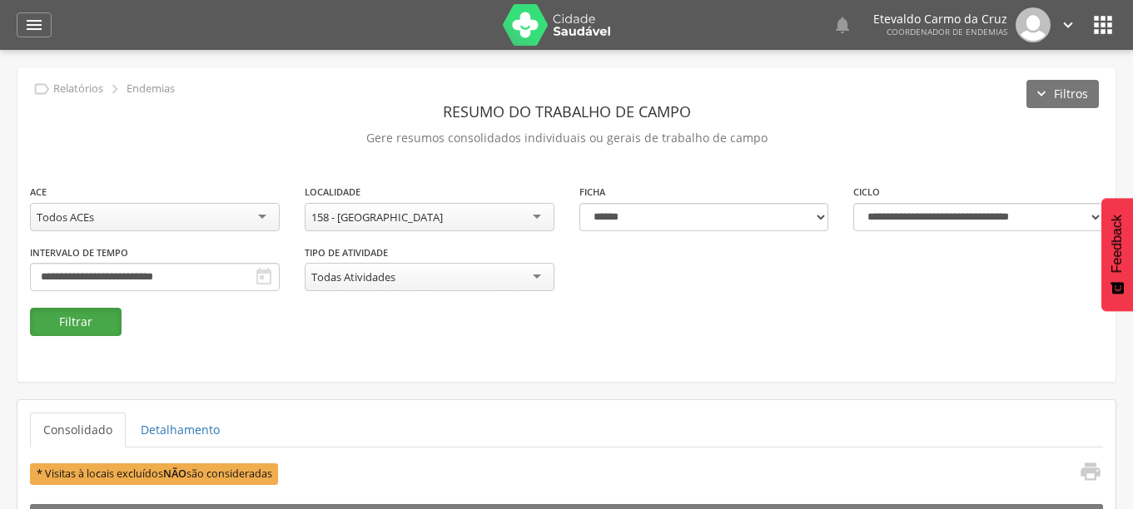
click at [84, 323] on button "Filtrar" at bounding box center [76, 322] width 92 height 28
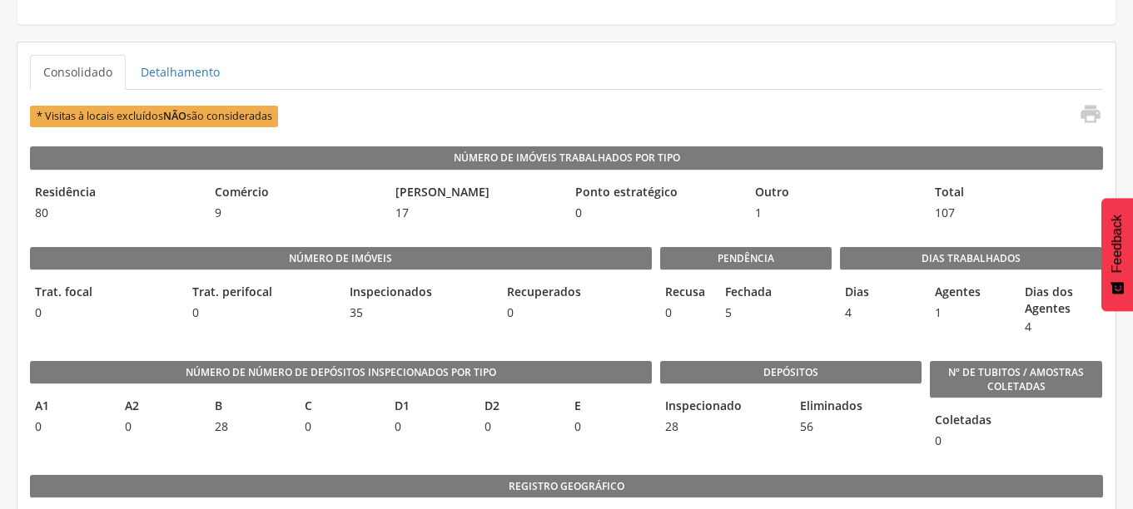
scroll to position [333, 0]
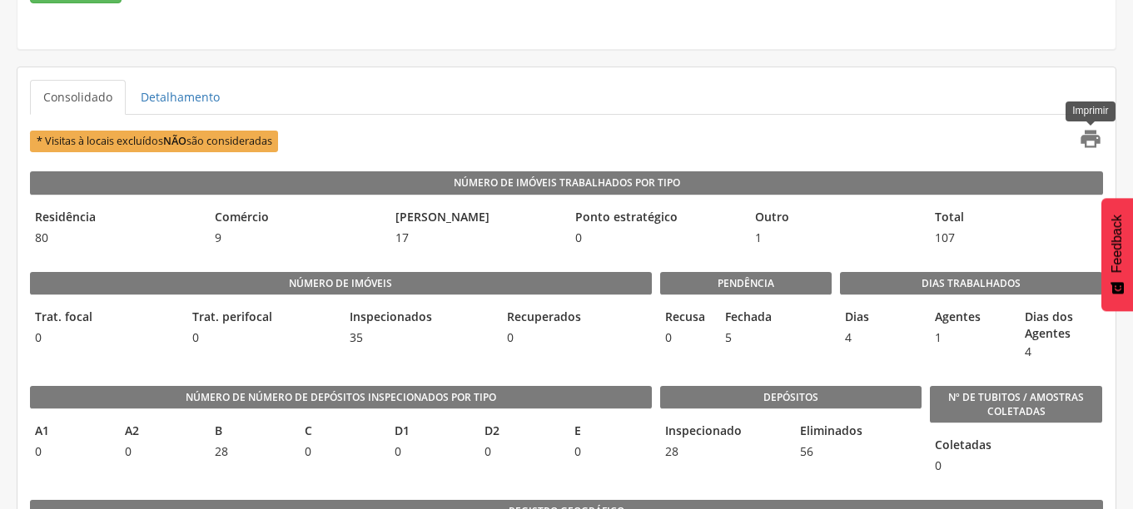
click at [1086, 131] on icon "" at bounding box center [1089, 138] width 23 height 23
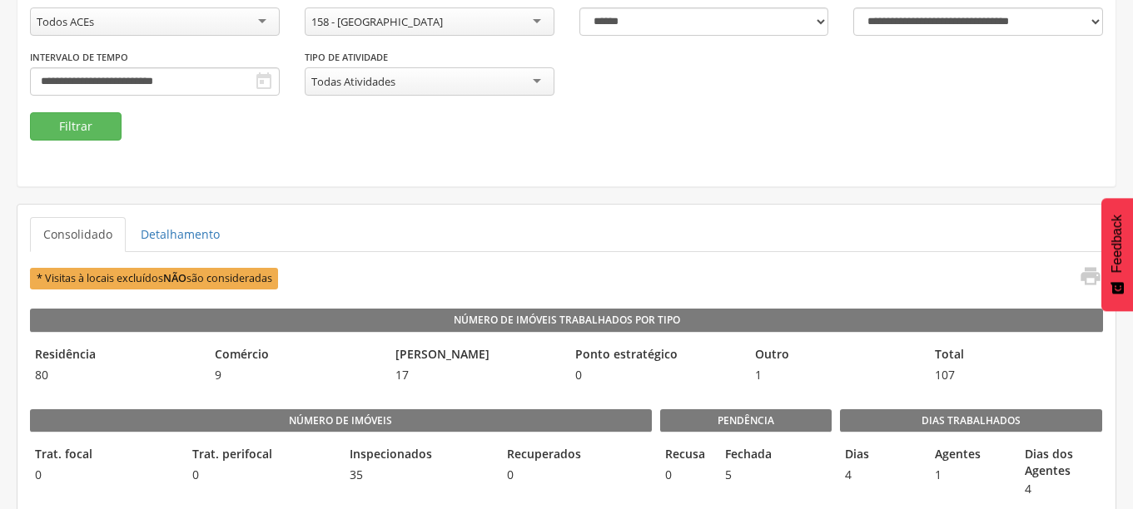
scroll to position [0, 0]
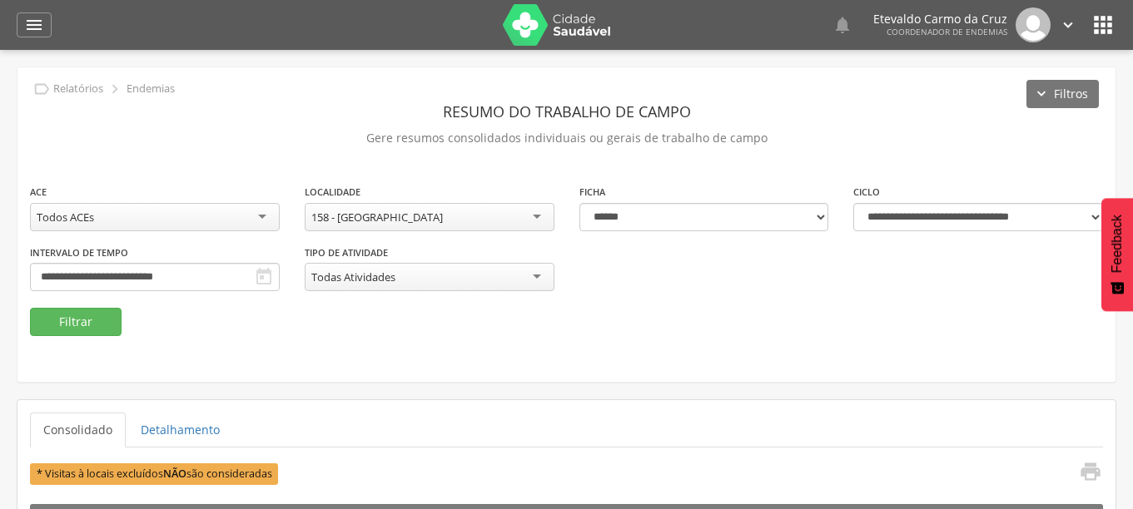
click at [532, 215] on div "158 - [GEOGRAPHIC_DATA]" at bounding box center [430, 217] width 250 height 28
click at [74, 320] on button "Filtrar" at bounding box center [76, 322] width 92 height 28
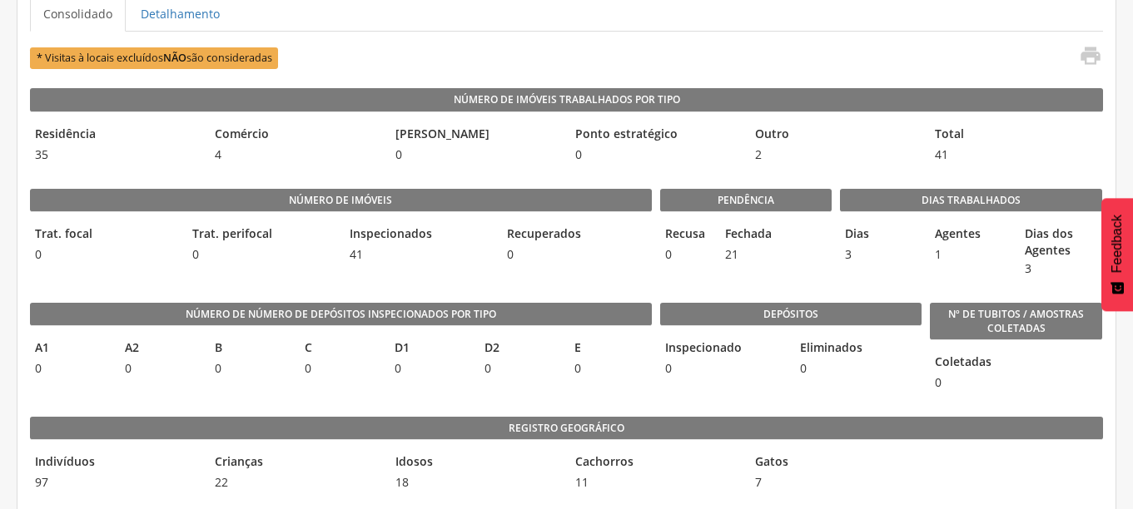
scroll to position [333, 0]
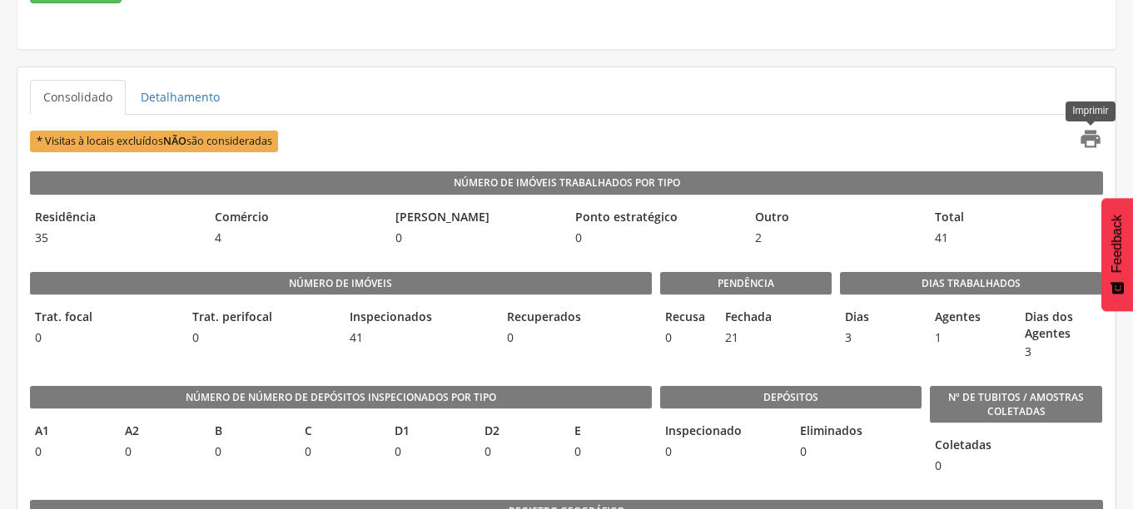
click at [1093, 135] on icon "" at bounding box center [1089, 138] width 23 height 23
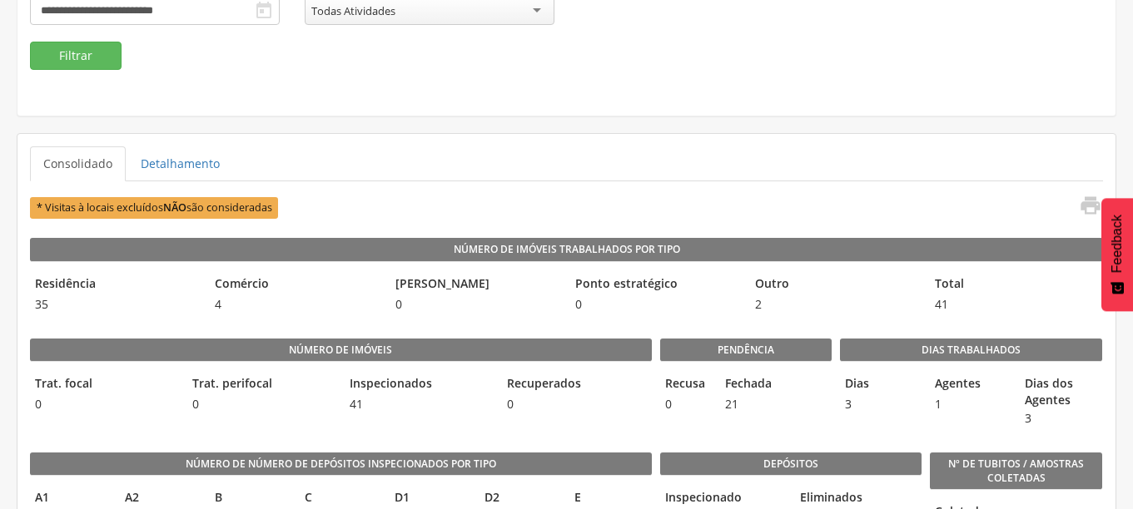
scroll to position [0, 0]
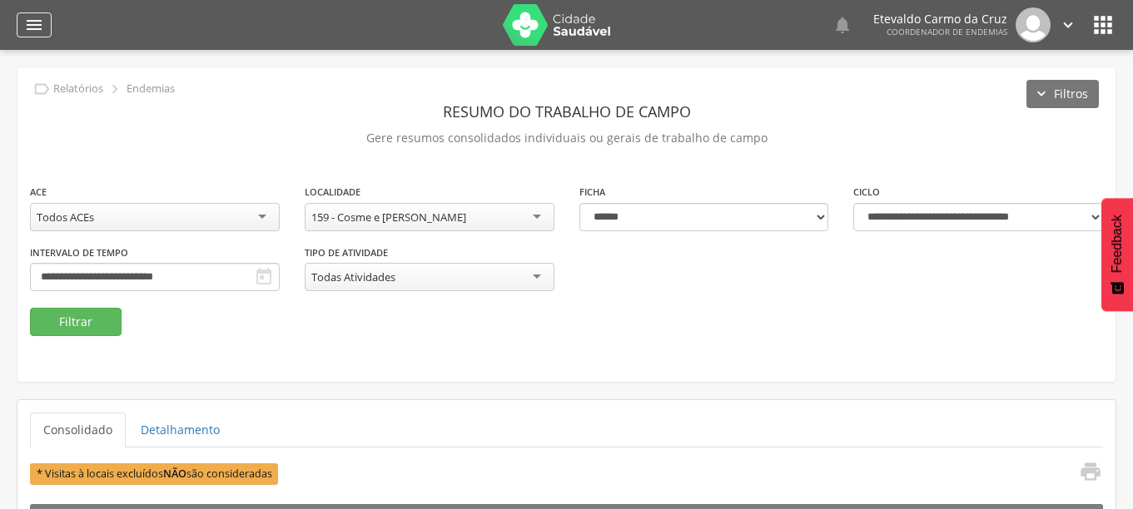
click at [35, 21] on icon "" at bounding box center [34, 25] width 20 height 20
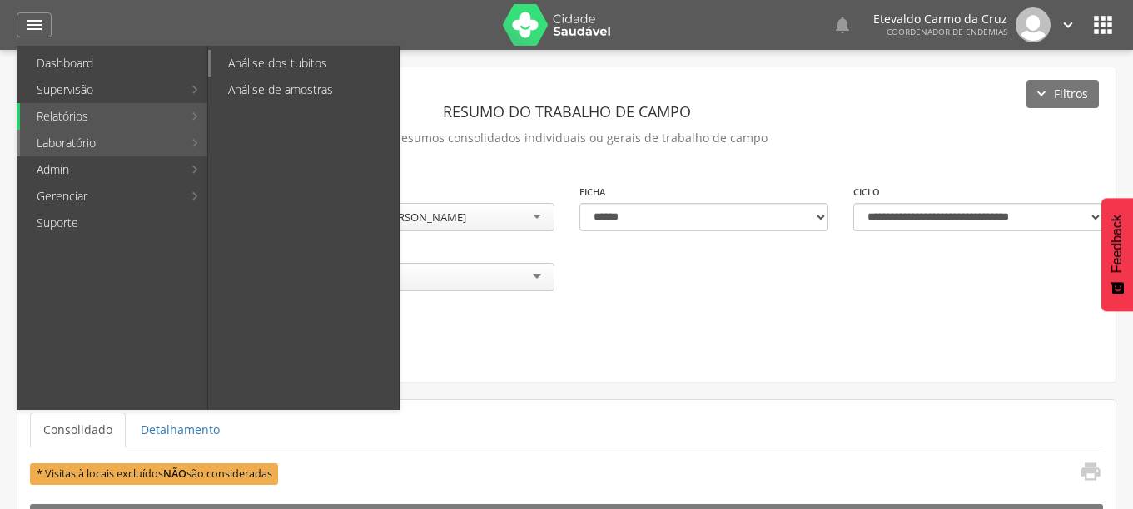
click at [299, 60] on link "Análise dos tubitos" at bounding box center [304, 63] width 187 height 27
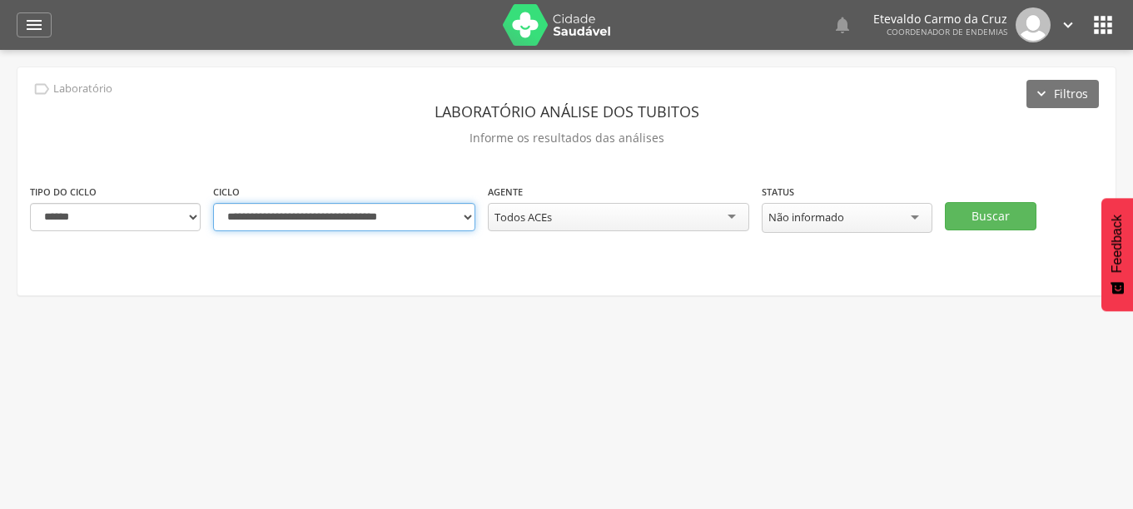
click at [453, 221] on select "**********" at bounding box center [344, 217] width 262 height 28
select select "**********"
click at [213, 203] on select "**********" at bounding box center [344, 217] width 262 height 28
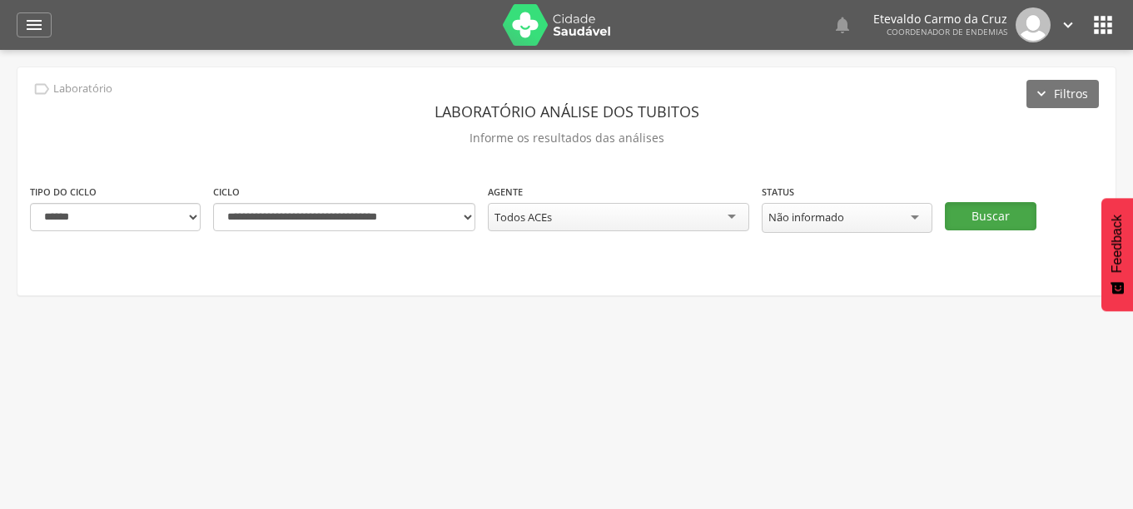
click at [977, 209] on button "Buscar" at bounding box center [990, 216] width 92 height 28
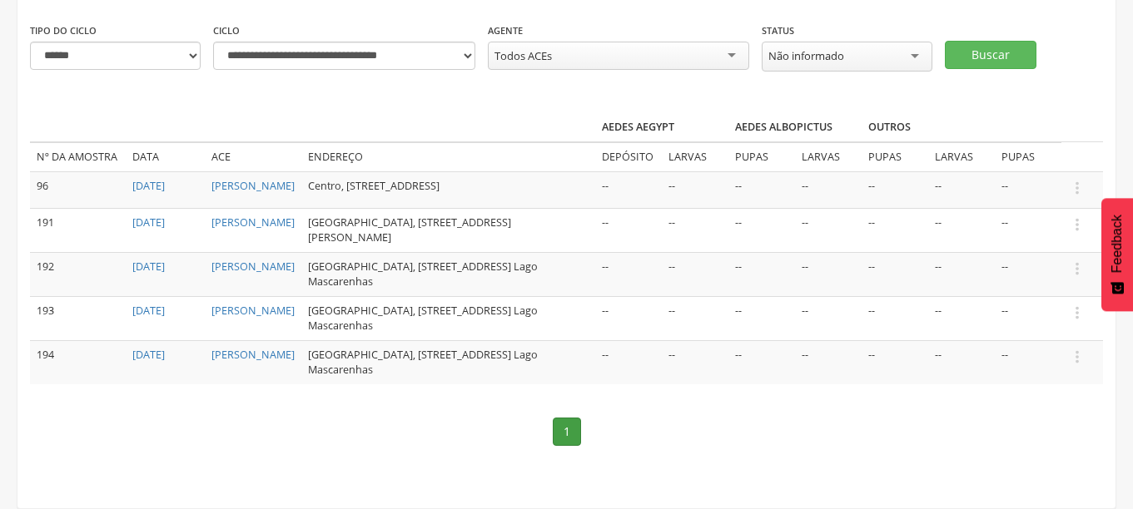
scroll to position [167, 0]
click at [1073, 182] on icon "" at bounding box center [1077, 188] width 18 height 18
click at [997, 156] on link "Informar resultado" at bounding box center [1019, 160] width 131 height 21
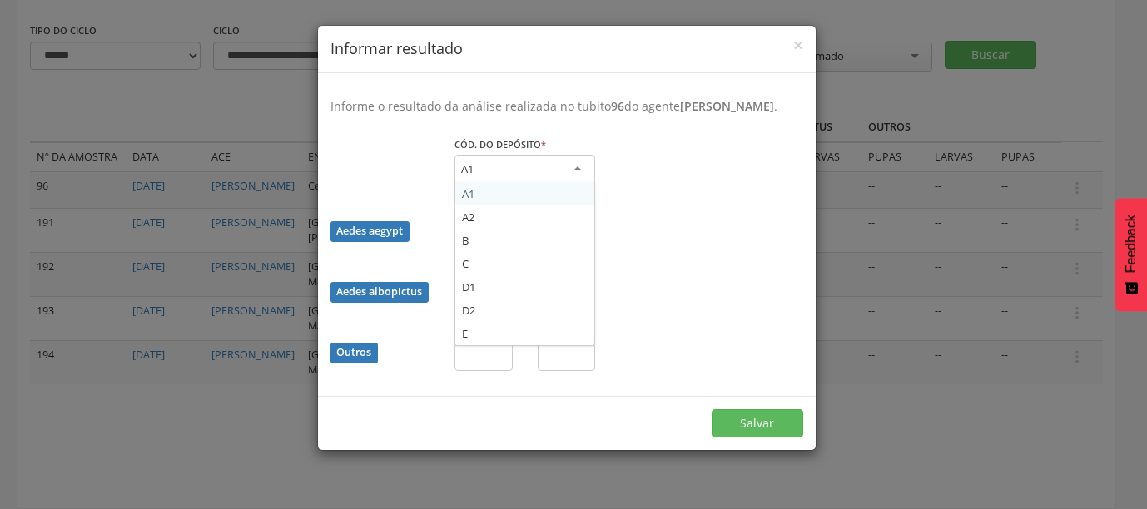
click at [575, 161] on div "A1" at bounding box center [524, 170] width 141 height 30
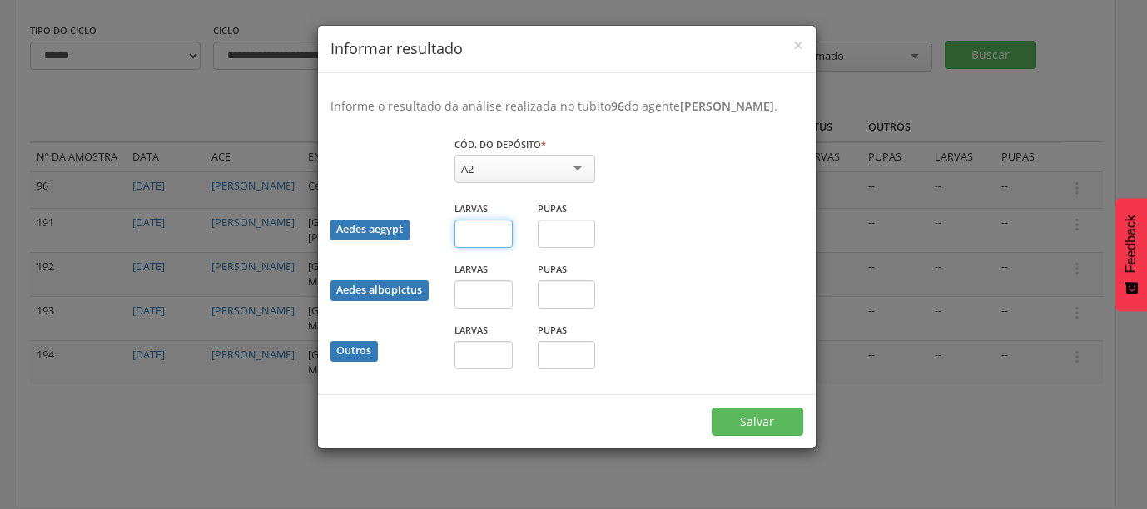
click at [488, 240] on input "text" at bounding box center [483, 234] width 58 height 28
type input "**"
click at [783, 426] on button "Salvar" at bounding box center [757, 422] width 92 height 28
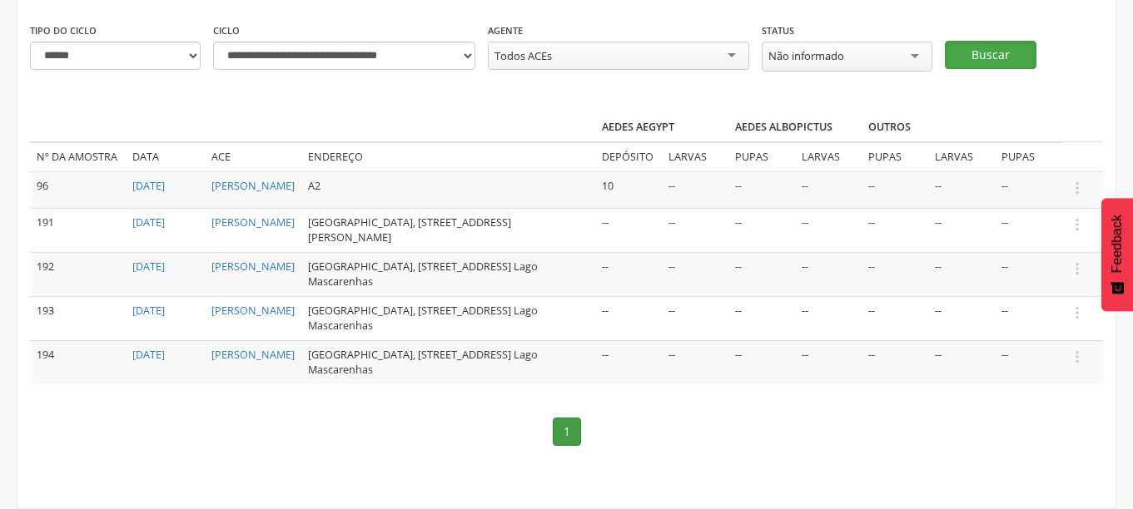
click at [1006, 50] on button "Buscar" at bounding box center [990, 55] width 92 height 28
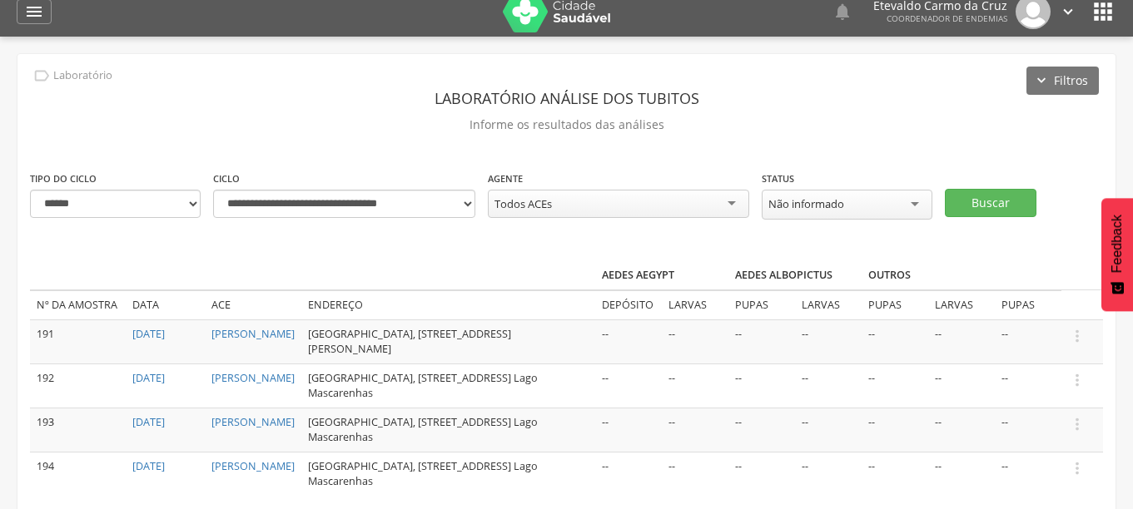
scroll to position [0, 0]
